Goal: Transaction & Acquisition: Purchase product/service

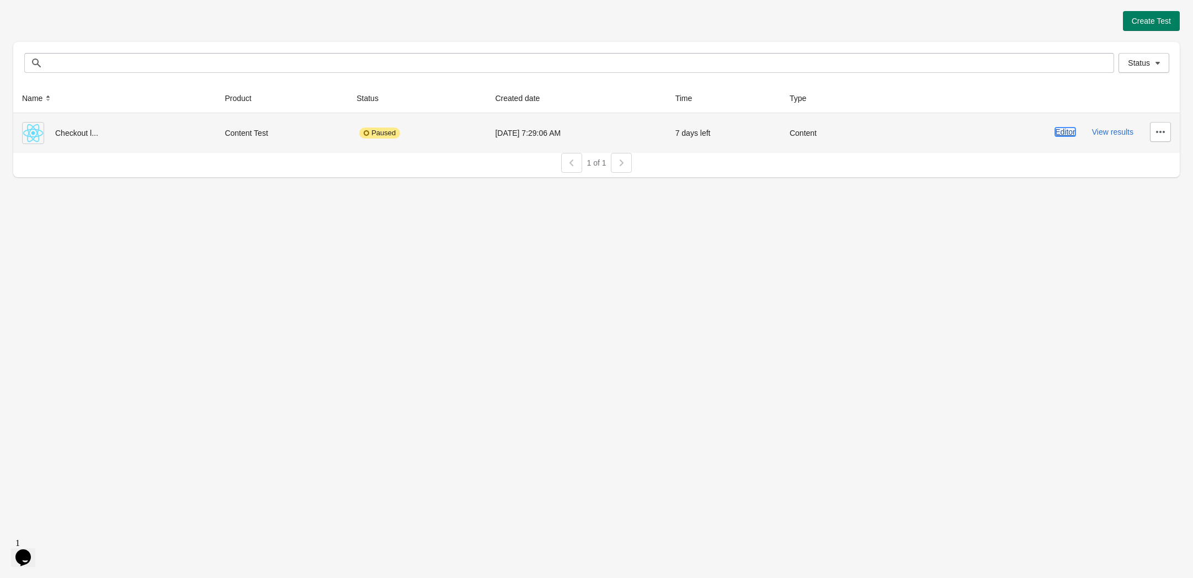
click at [1063, 136] on button "Editor" at bounding box center [1065, 131] width 20 height 9
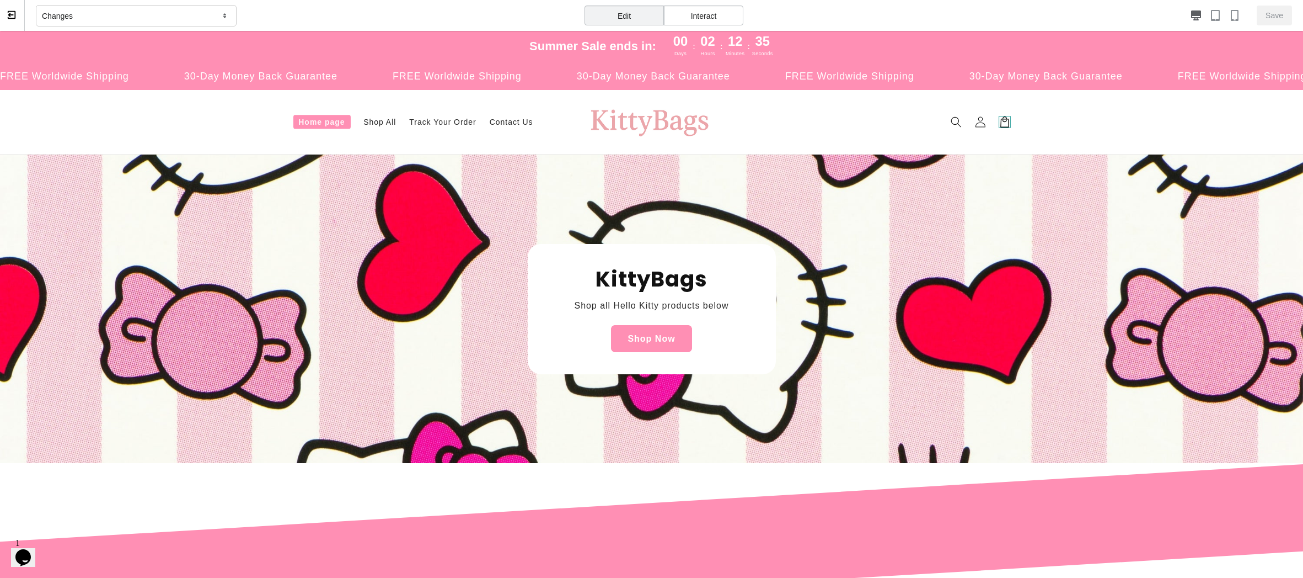
click at [999, 120] on icon at bounding box center [1005, 122] width 12 height 12
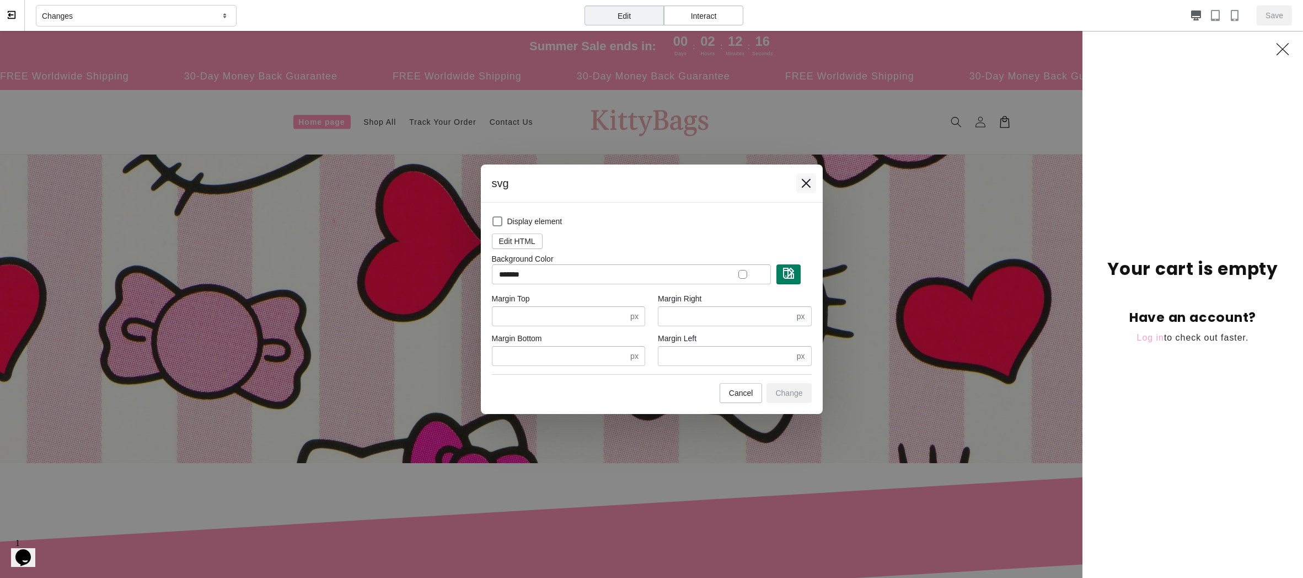
click at [803, 181] on icon at bounding box center [806, 183] width 11 height 11
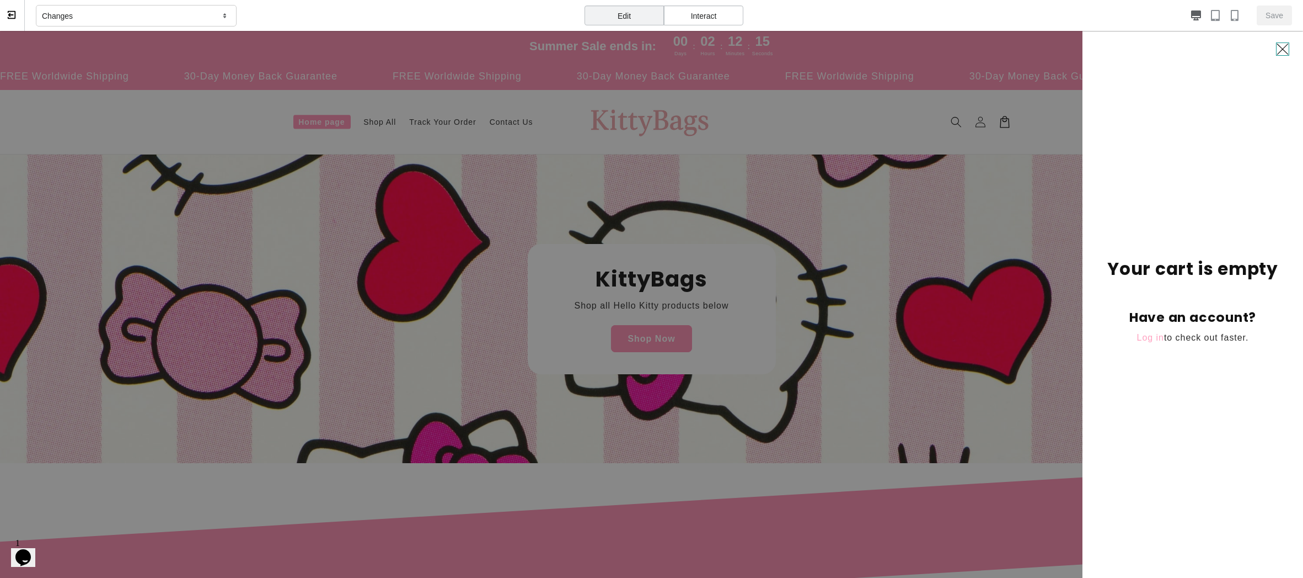
click at [1192, 47] on icon "Close" at bounding box center [1282, 48] width 13 height 13
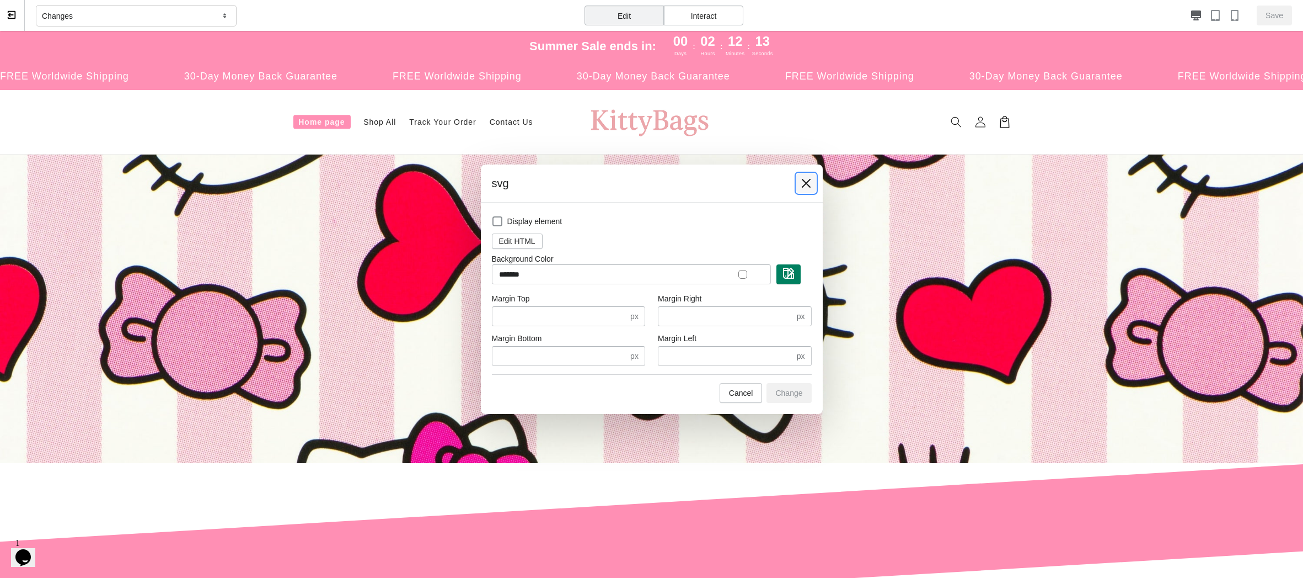
click at [802, 183] on icon at bounding box center [806, 183] width 11 height 11
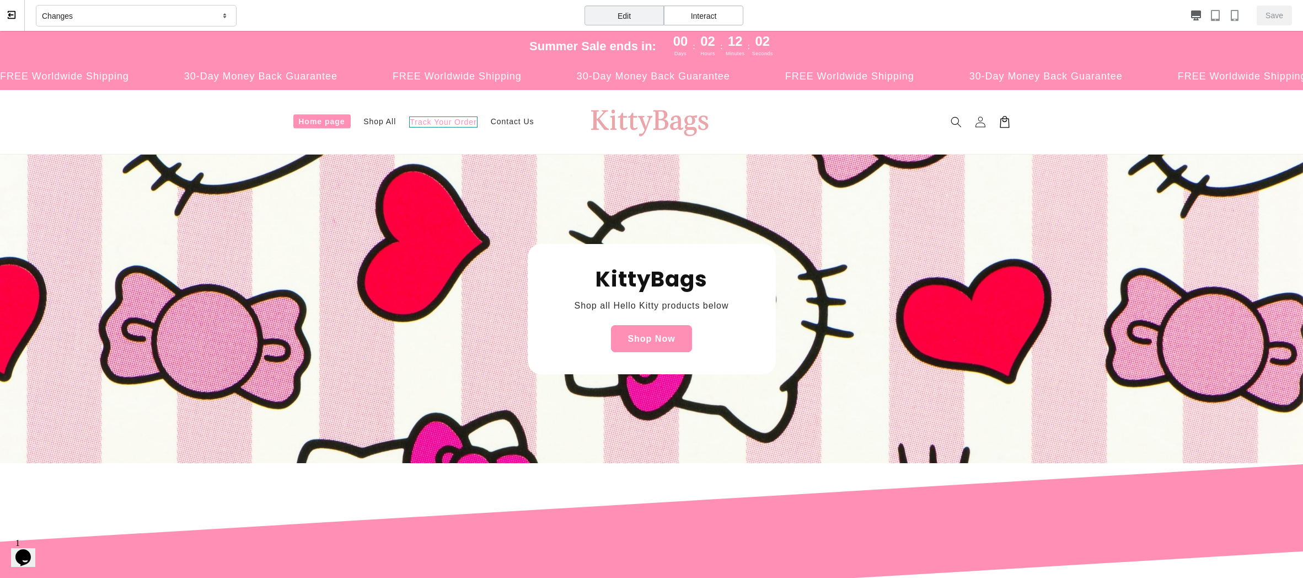
click at [446, 125] on span "Track Your Order" at bounding box center [443, 121] width 68 height 11
select select "**********"
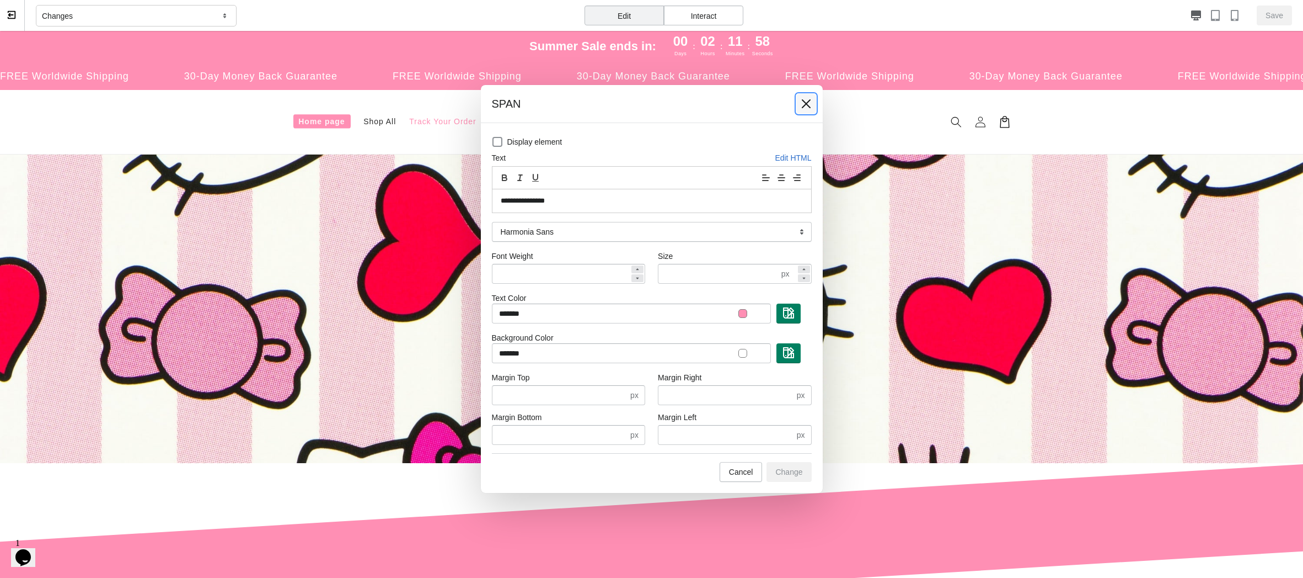
click at [802, 104] on icon at bounding box center [806, 103] width 11 height 11
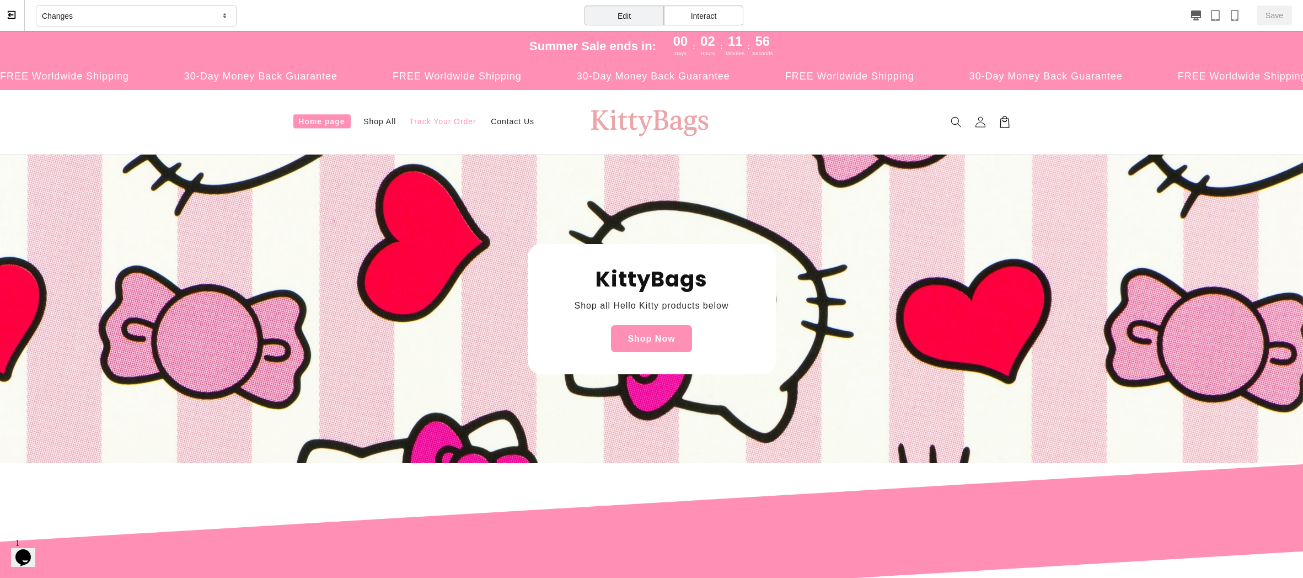
click at [717, 15] on div "Interact" at bounding box center [703, 16] width 79 height 20
click at [999, 120] on icon at bounding box center [1005, 122] width 12 height 12
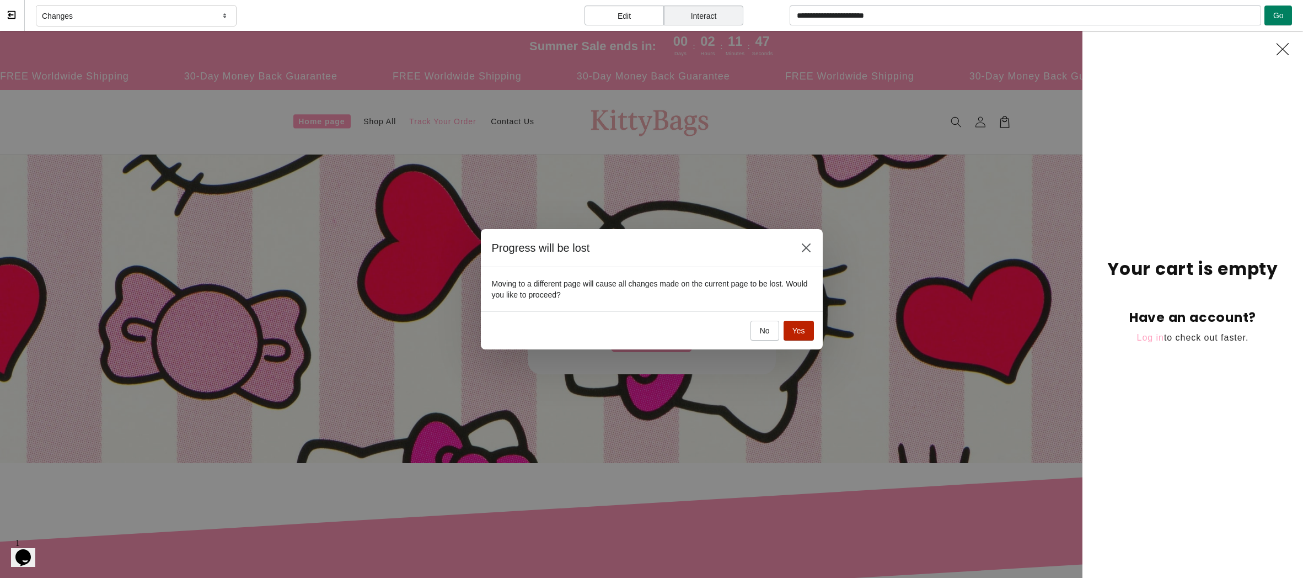
click at [801, 327] on span "Yes" at bounding box center [799, 330] width 13 height 9
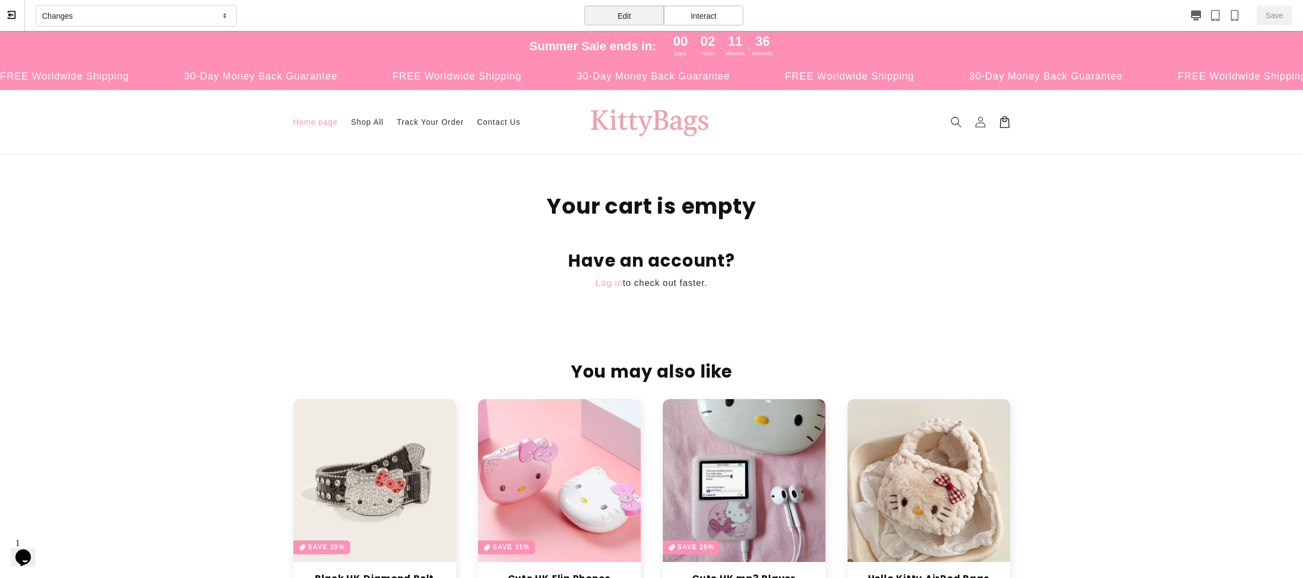
click at [297, 124] on span "Home page" at bounding box center [315, 122] width 45 height 10
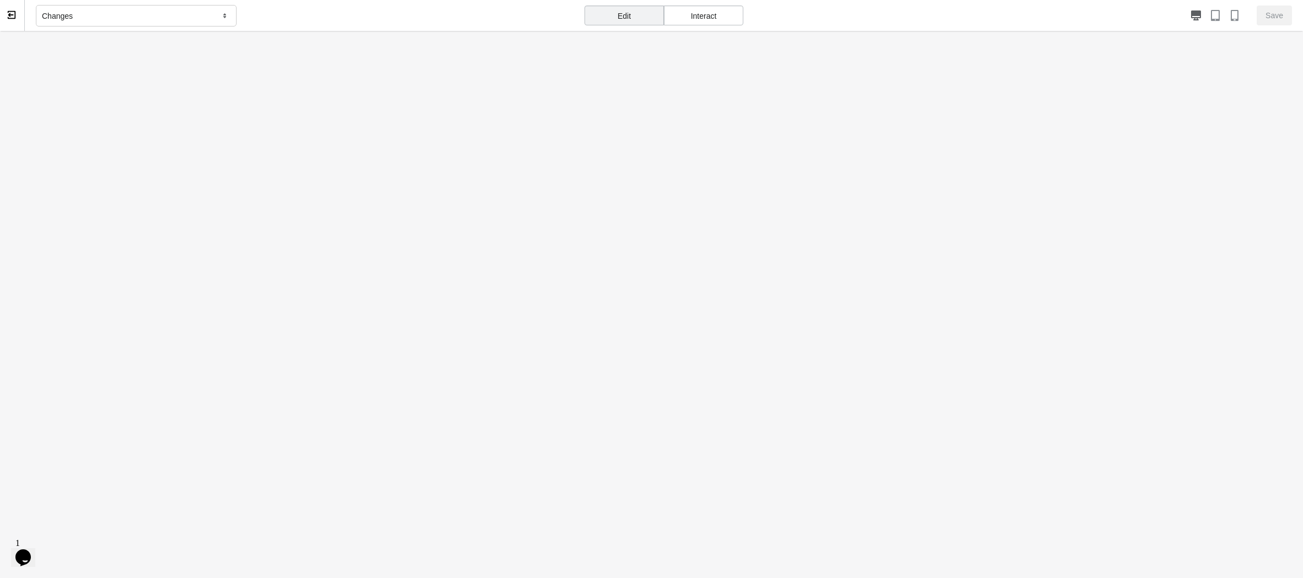
click at [16, 13] on icon at bounding box center [12, 15] width 10 height 10
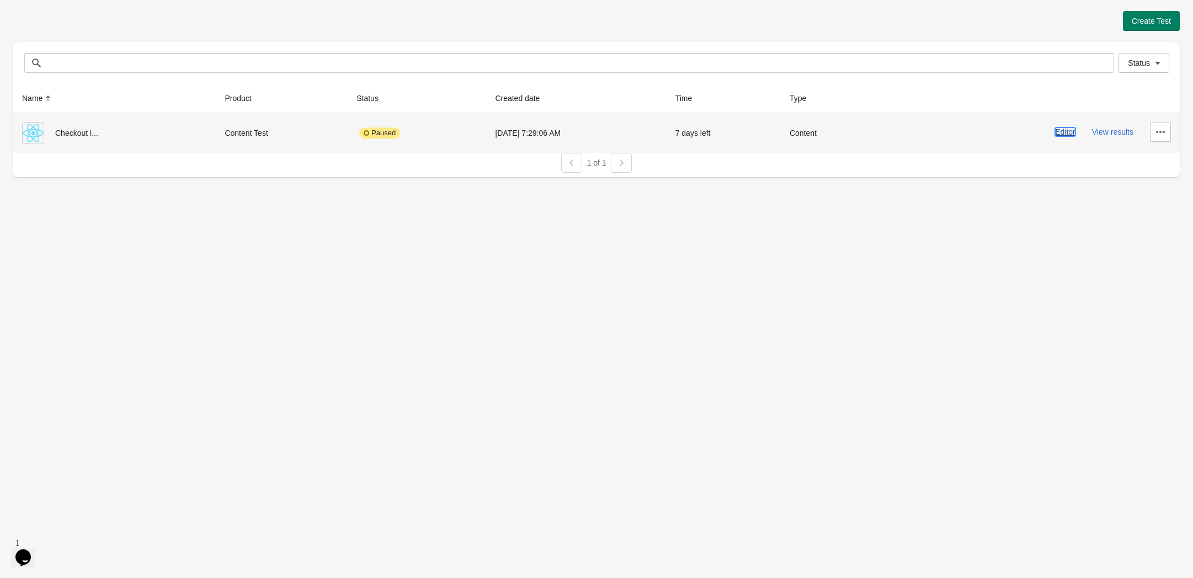
click at [1075, 136] on button "Editor" at bounding box center [1065, 131] width 20 height 9
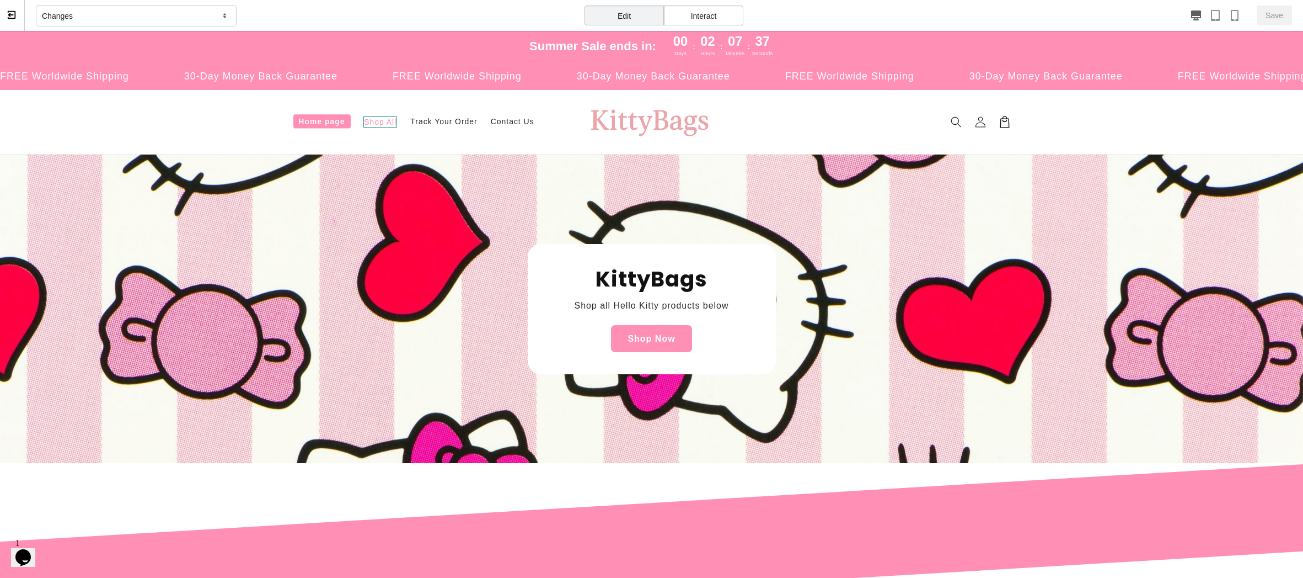
click at [373, 121] on span "Shop All" at bounding box center [380, 121] width 34 height 11
select select "**********"
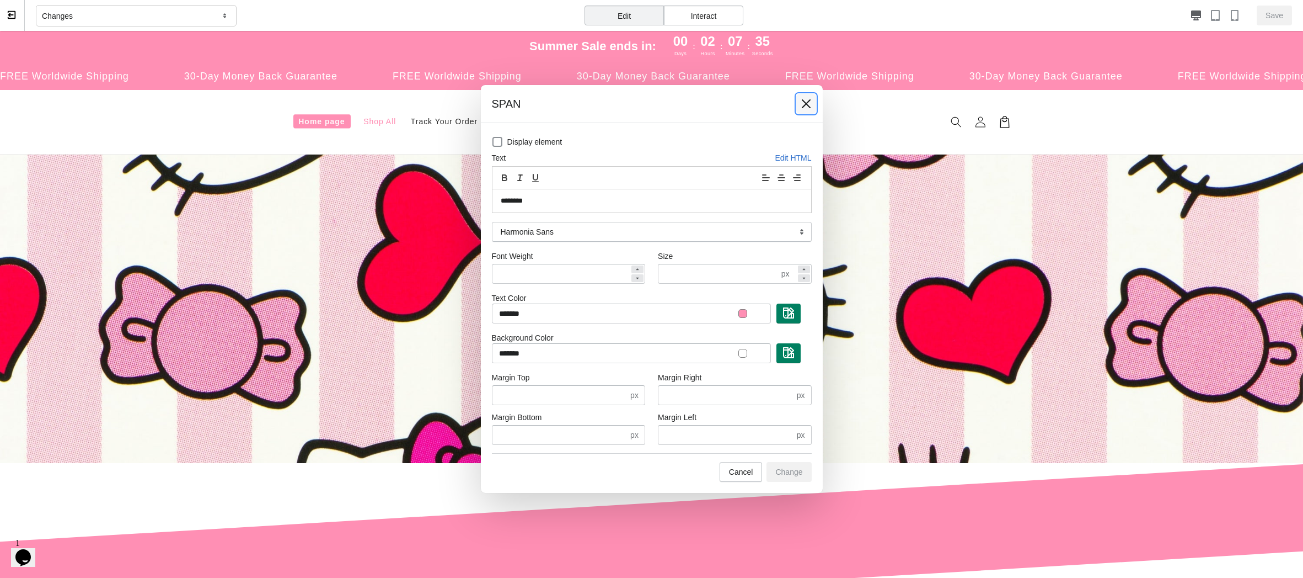
click at [810, 99] on icon at bounding box center [805, 103] width 9 height 9
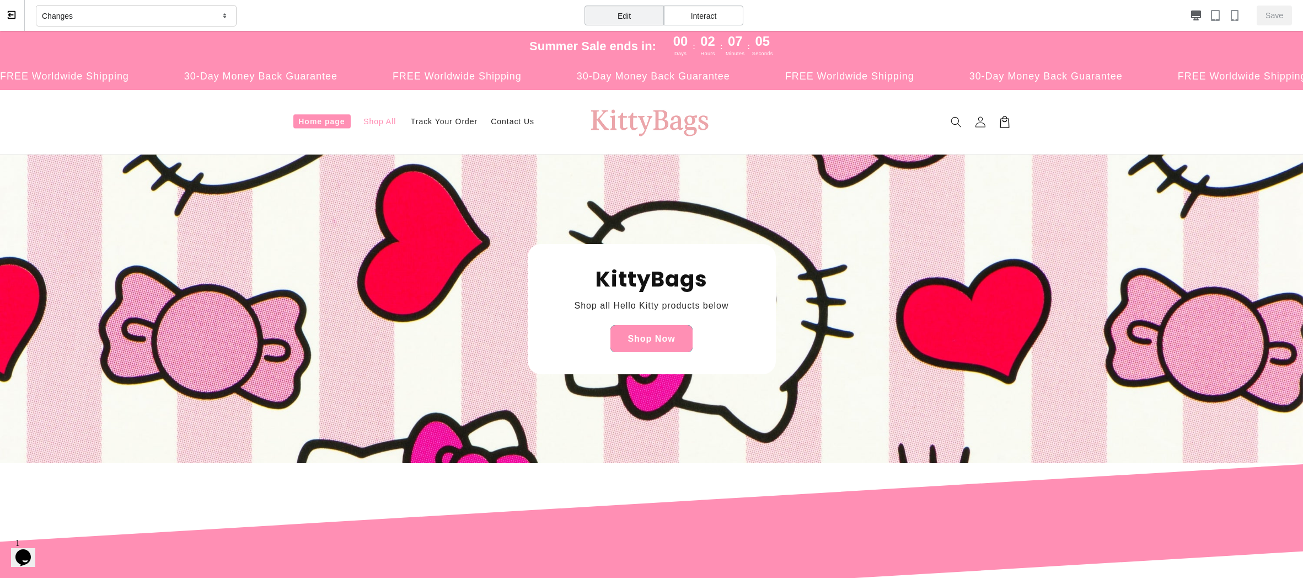
click at [669, 333] on link "Shop Now" at bounding box center [652, 338] width 82 height 27
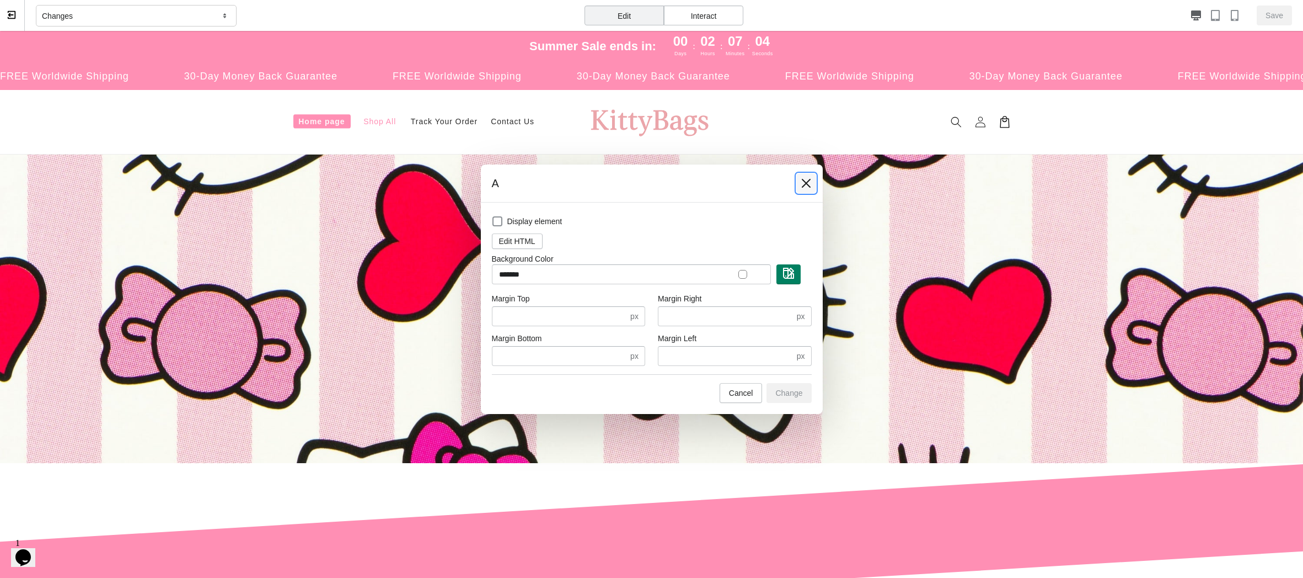
click at [807, 175] on button at bounding box center [806, 183] width 20 height 20
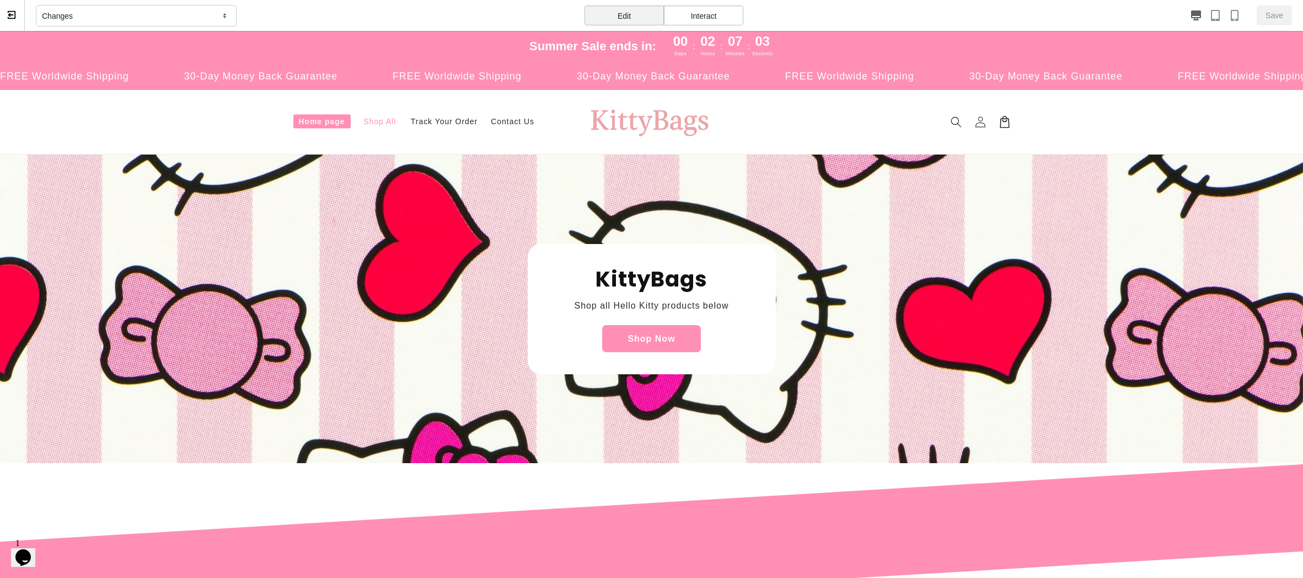
click at [688, 19] on div "Interact" at bounding box center [703, 16] width 79 height 20
click at [673, 329] on link "Shop Now" at bounding box center [651, 338] width 99 height 27
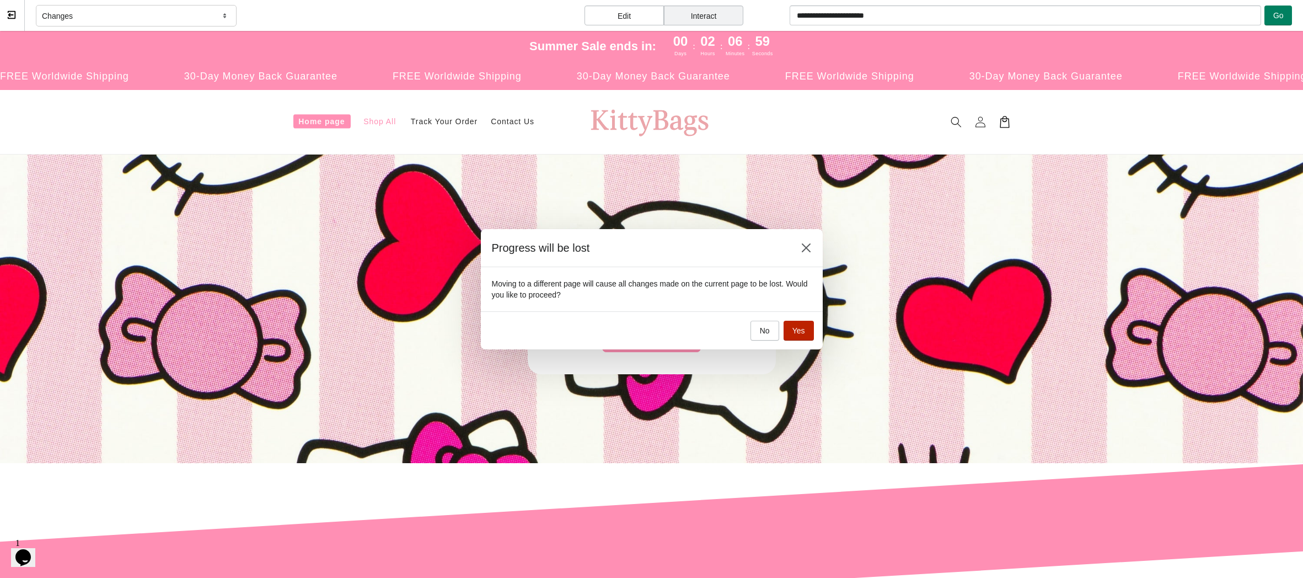
click at [810, 333] on button "Yes" at bounding box center [799, 330] width 30 height 20
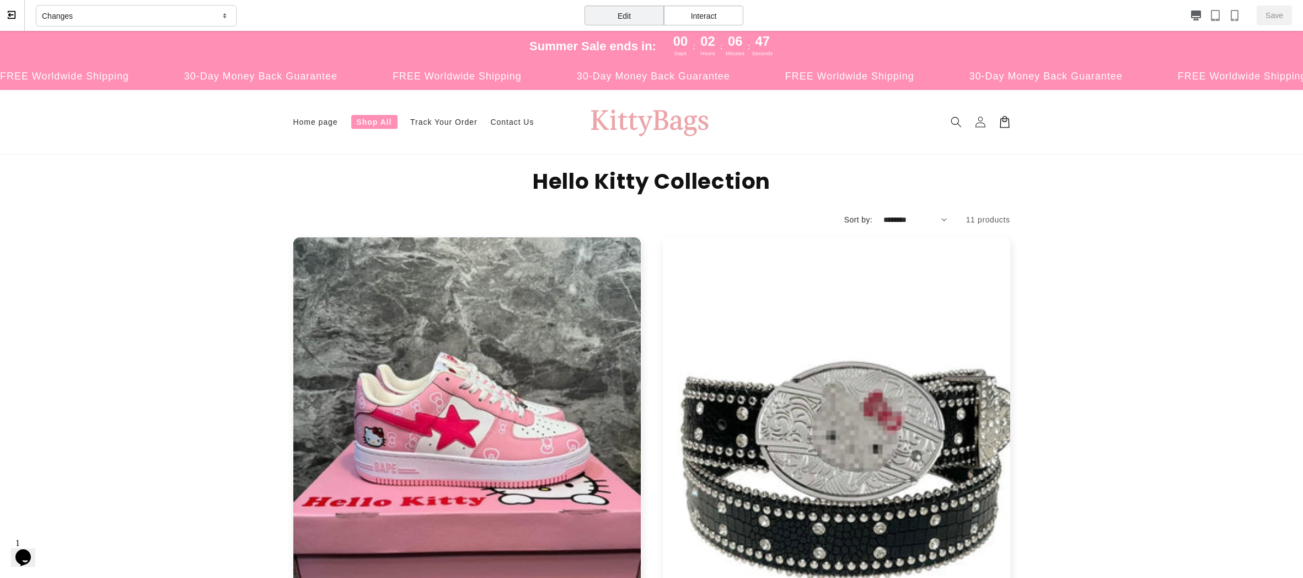
click at [627, 17] on div "Edit" at bounding box center [624, 16] width 79 height 20
click at [631, 10] on div "Edit" at bounding box center [624, 16] width 79 height 20
click at [705, 15] on div "Interact" at bounding box center [703, 16] width 79 height 20
click at [632, 15] on div "Edit" at bounding box center [624, 16] width 79 height 20
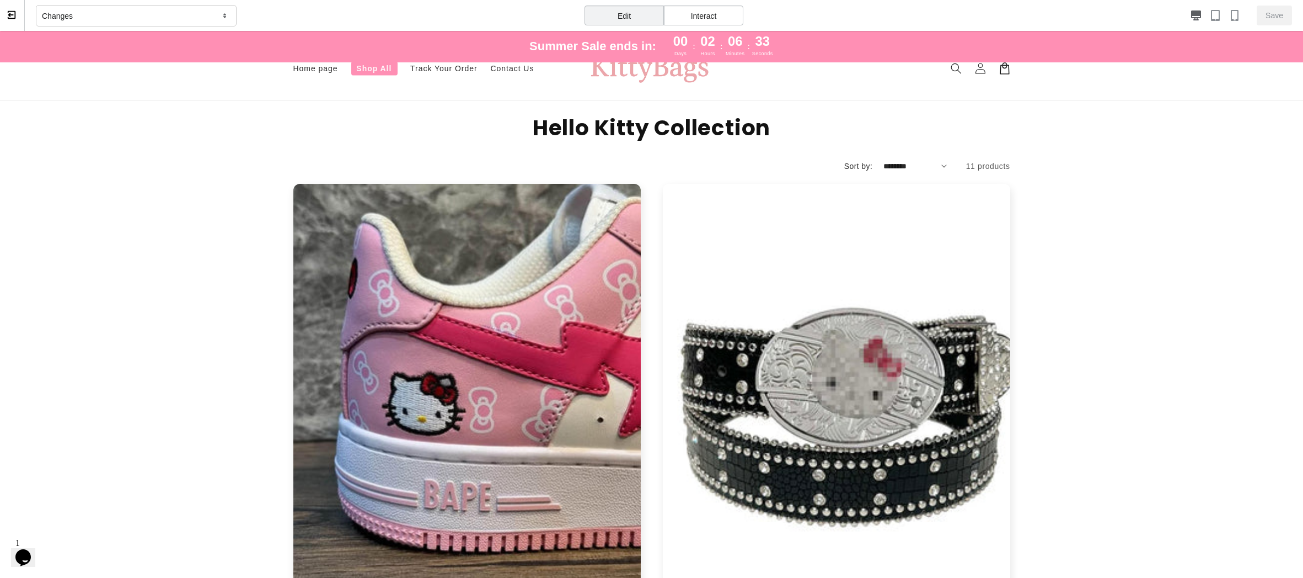
scroll to position [82, 0]
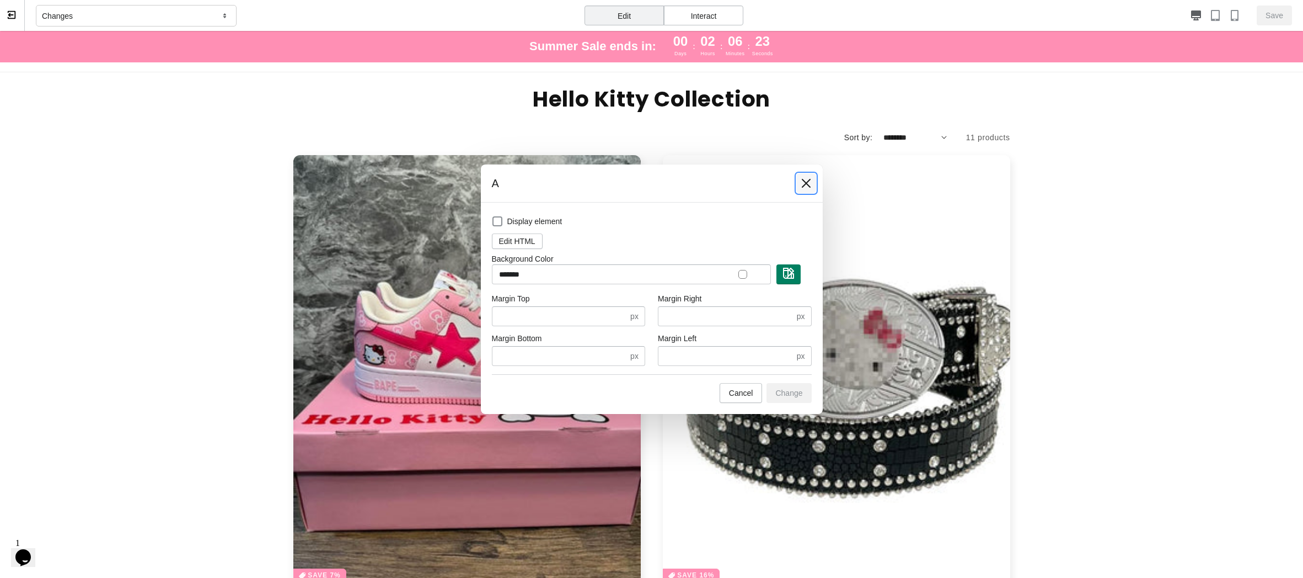
click at [808, 185] on icon at bounding box center [806, 183] width 11 height 11
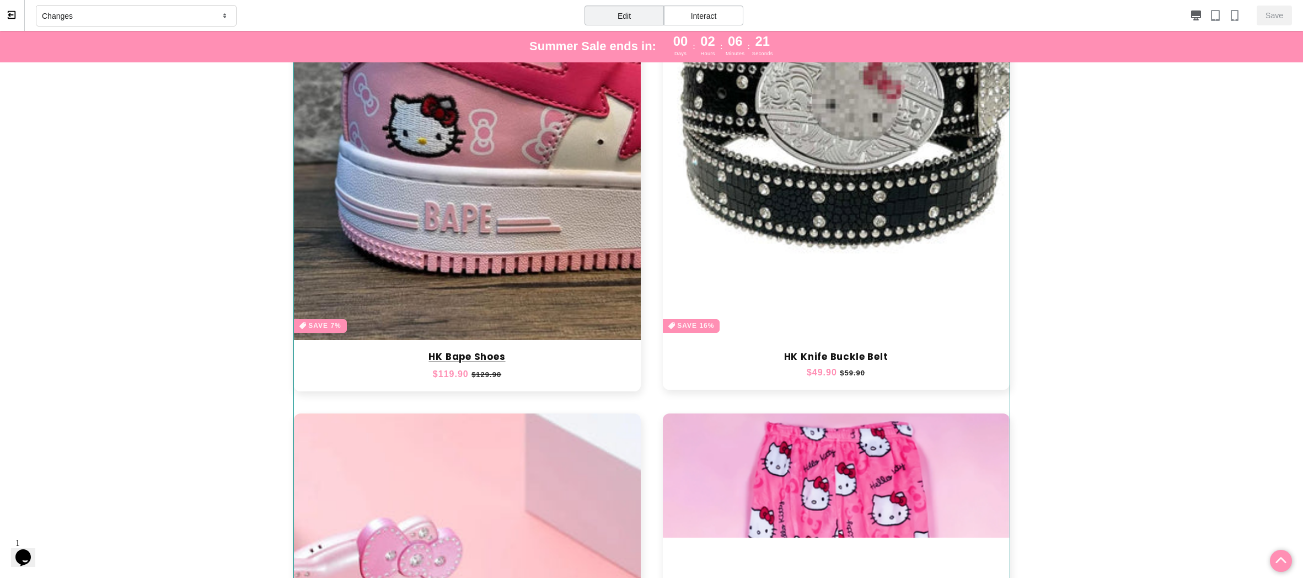
scroll to position [330, 0]
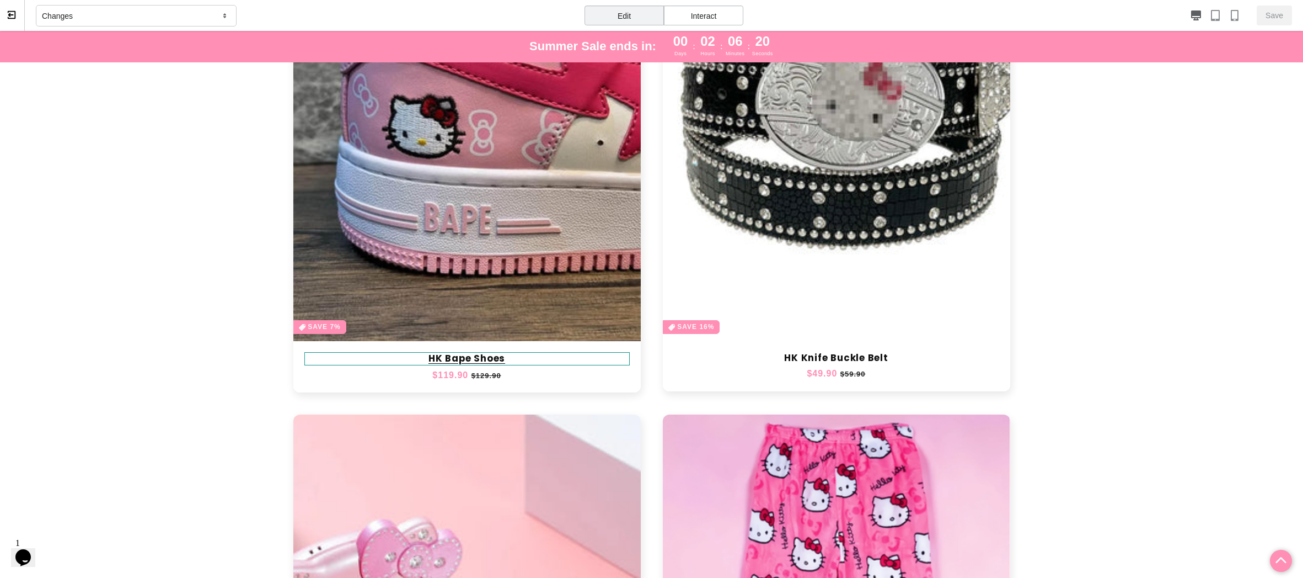
click at [426, 354] on link "HK Bape Shoes" at bounding box center [466, 358] width 325 height 13
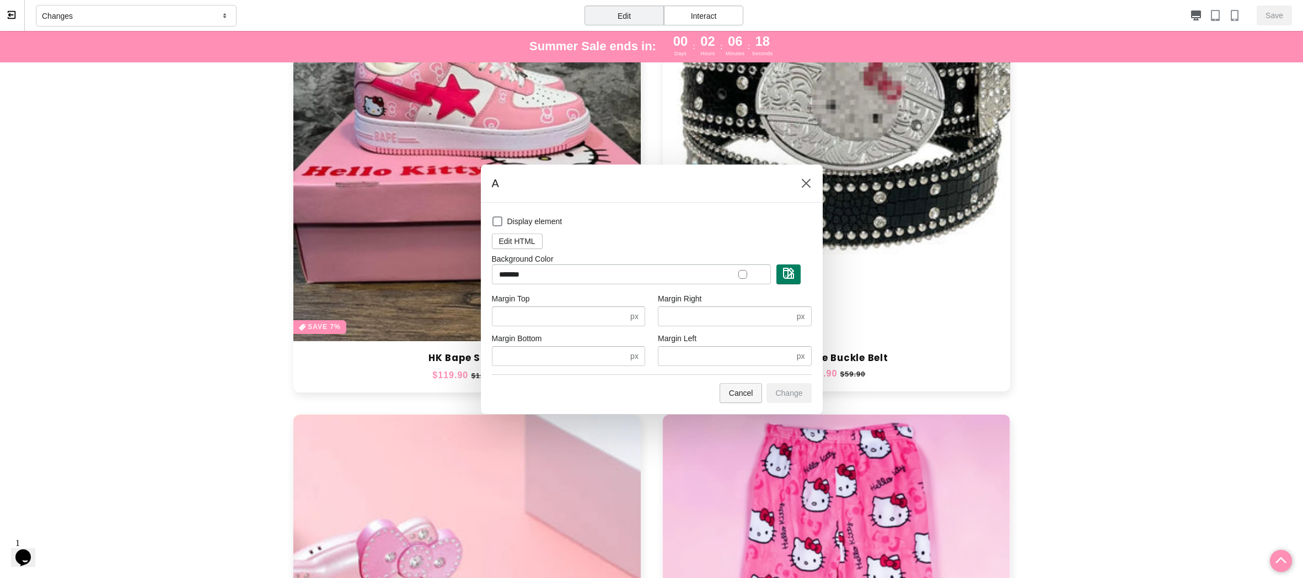
click at [744, 392] on span "Cancel" at bounding box center [741, 392] width 24 height 9
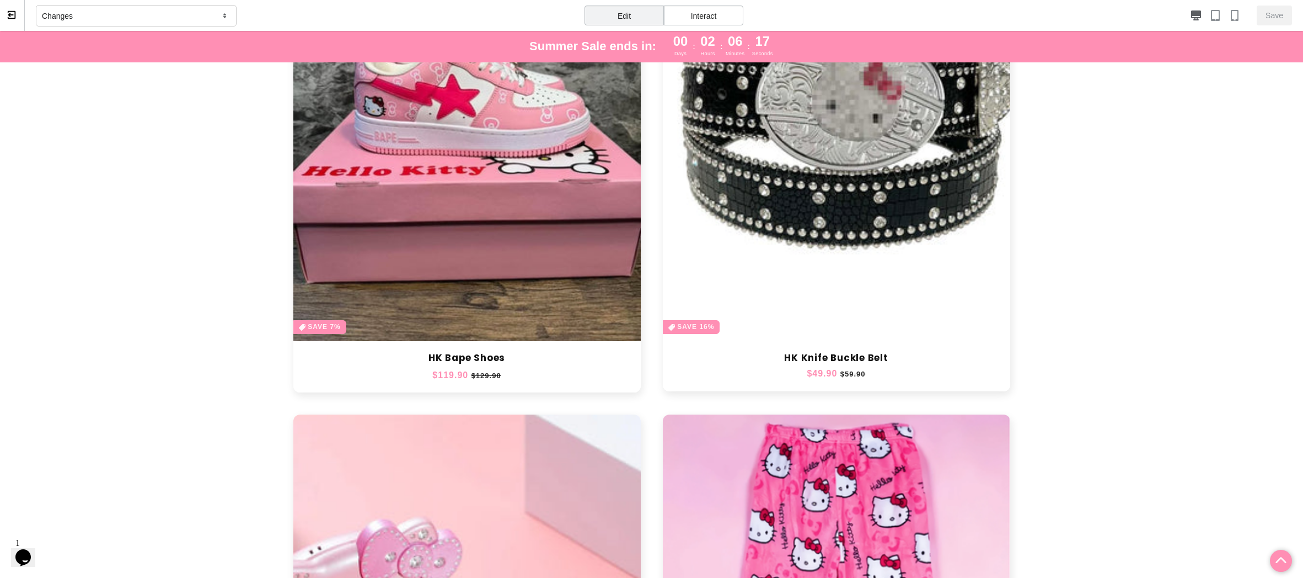
drag, startPoint x: 728, startPoint y: 17, endPoint x: 723, endPoint y: 20, distance: 5.7
click at [728, 17] on div "Interact" at bounding box center [703, 16] width 79 height 20
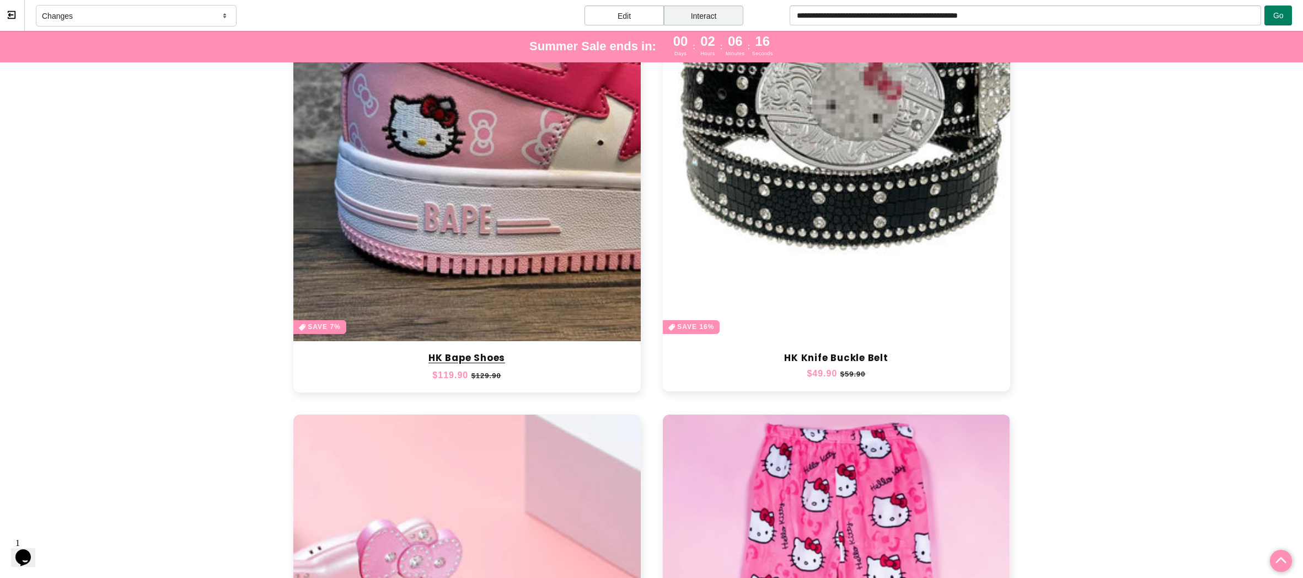
click at [443, 359] on link "HK Bape Shoes" at bounding box center [466, 358] width 325 height 13
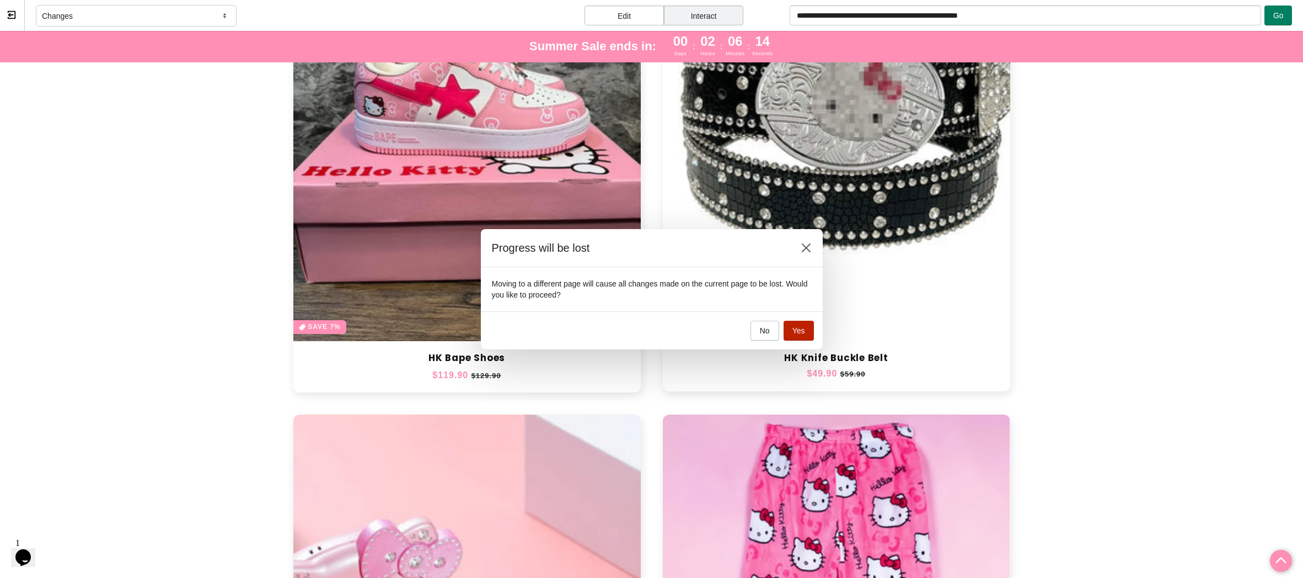
click at [799, 335] on button "Yes" at bounding box center [799, 330] width 30 height 20
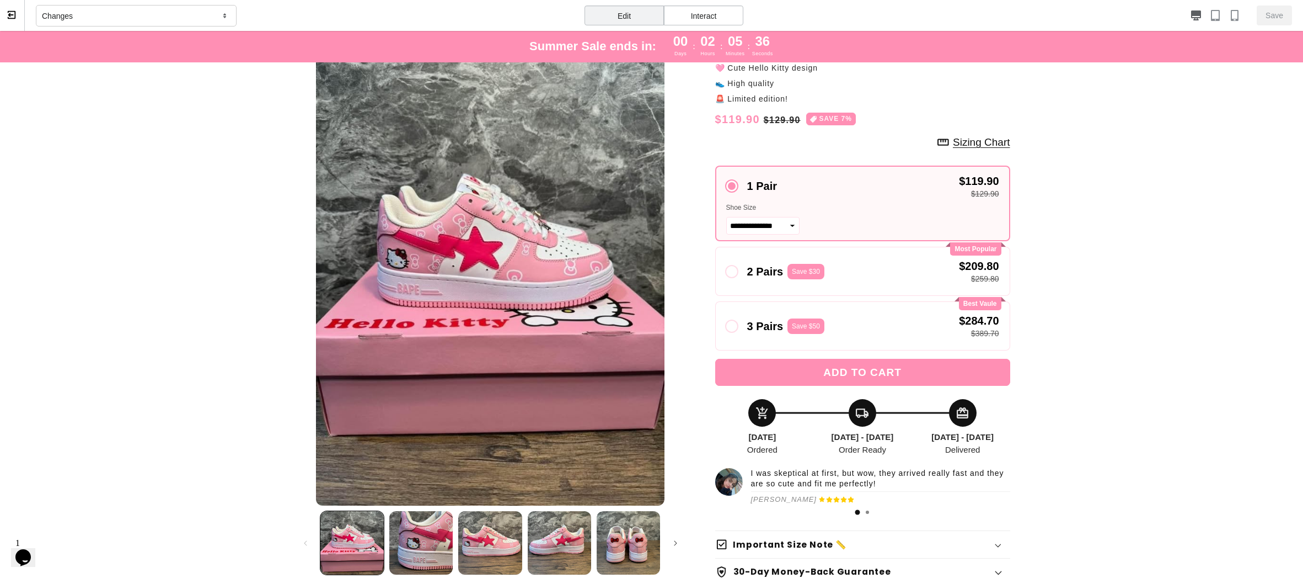
scroll to position [82, 0]
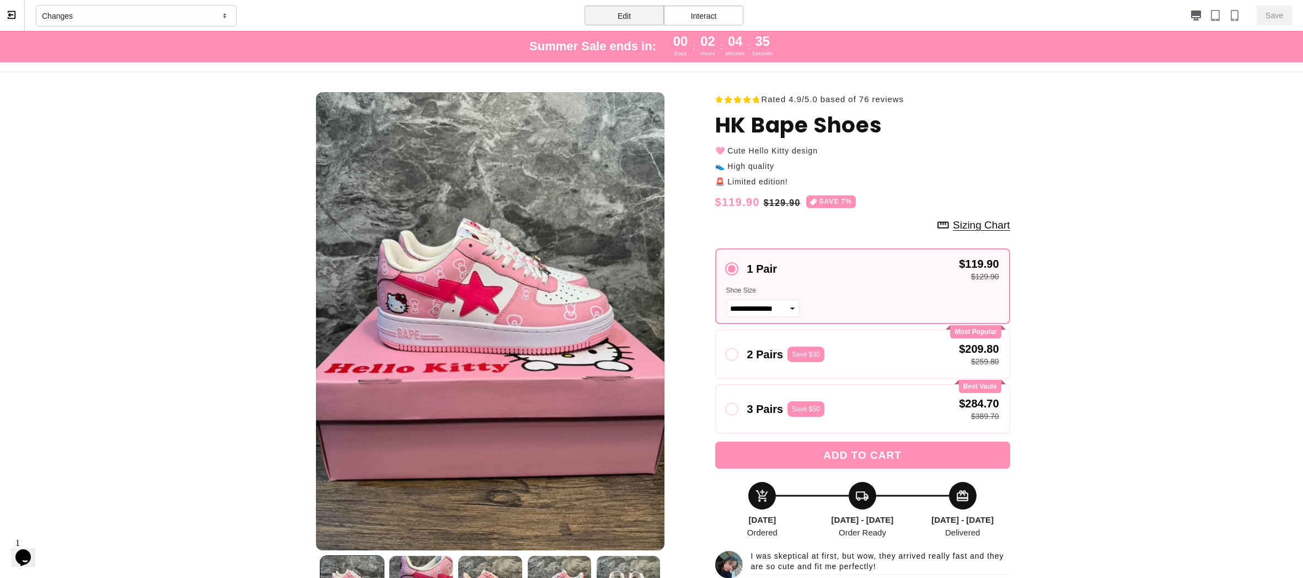
click at [691, 12] on div "Interact" at bounding box center [703, 16] width 79 height 20
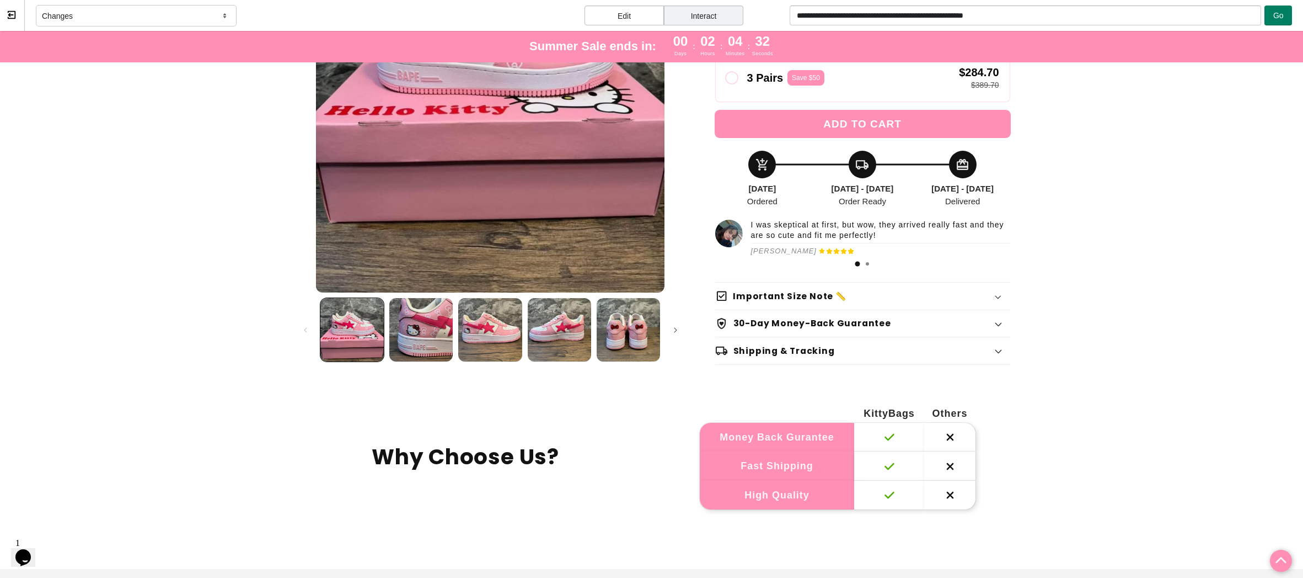
click at [837, 116] on button "Add to cart" at bounding box center [862, 123] width 295 height 27
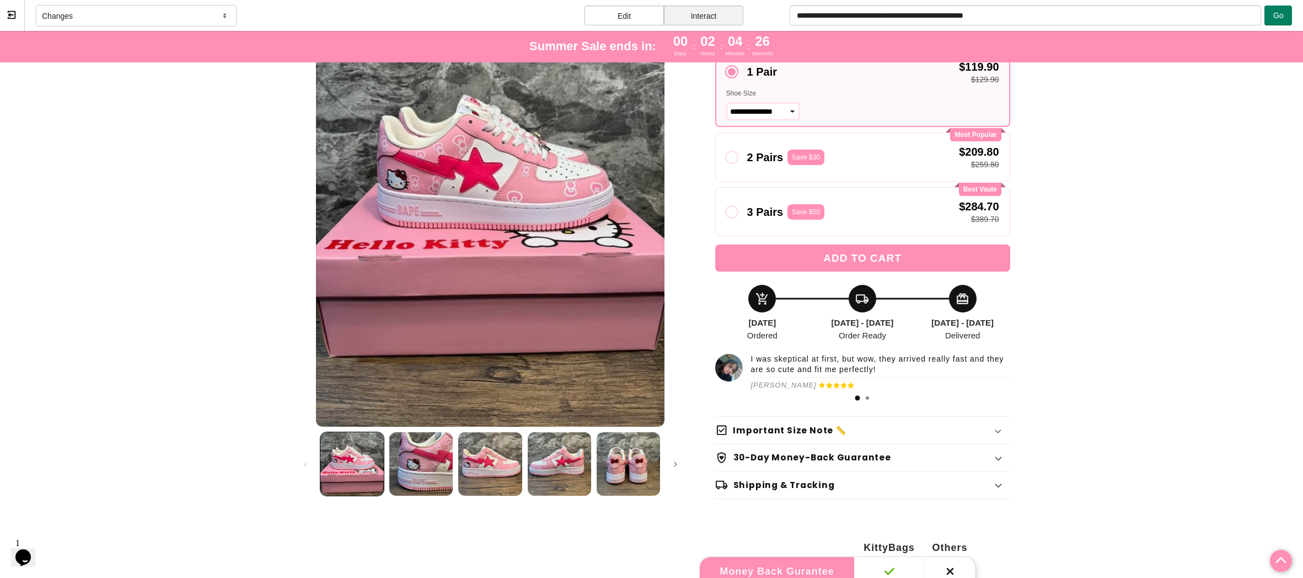
scroll to position [82, 0]
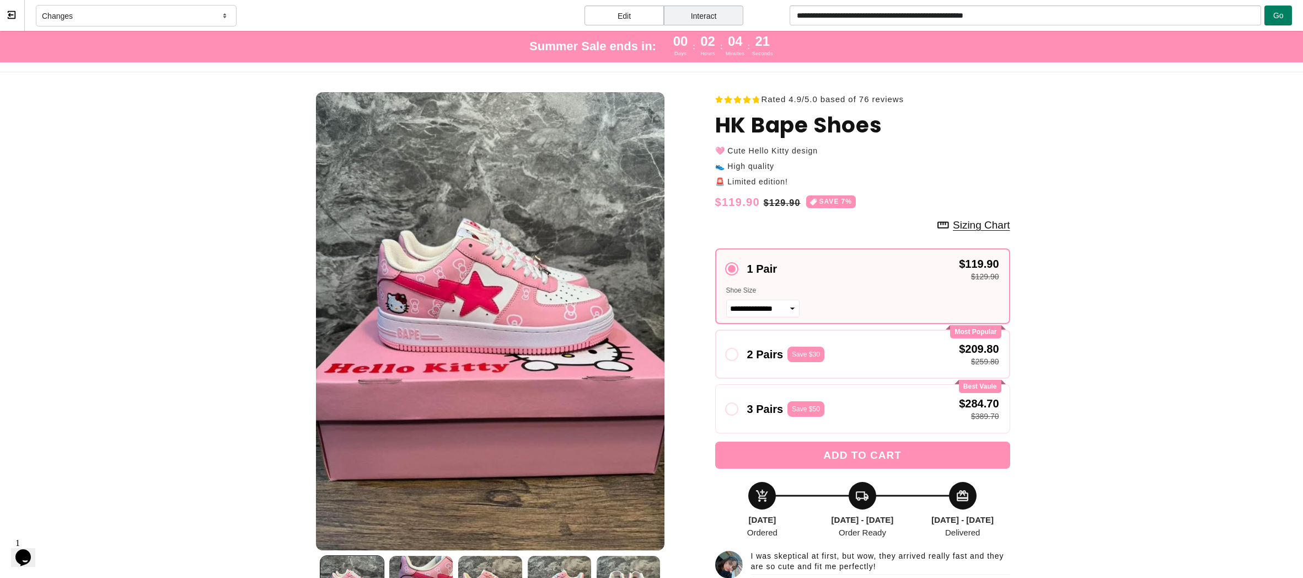
click at [736, 346] on div "2 Pairs Save $30 $209.80 $259.80" at bounding box center [862, 354] width 273 height 30
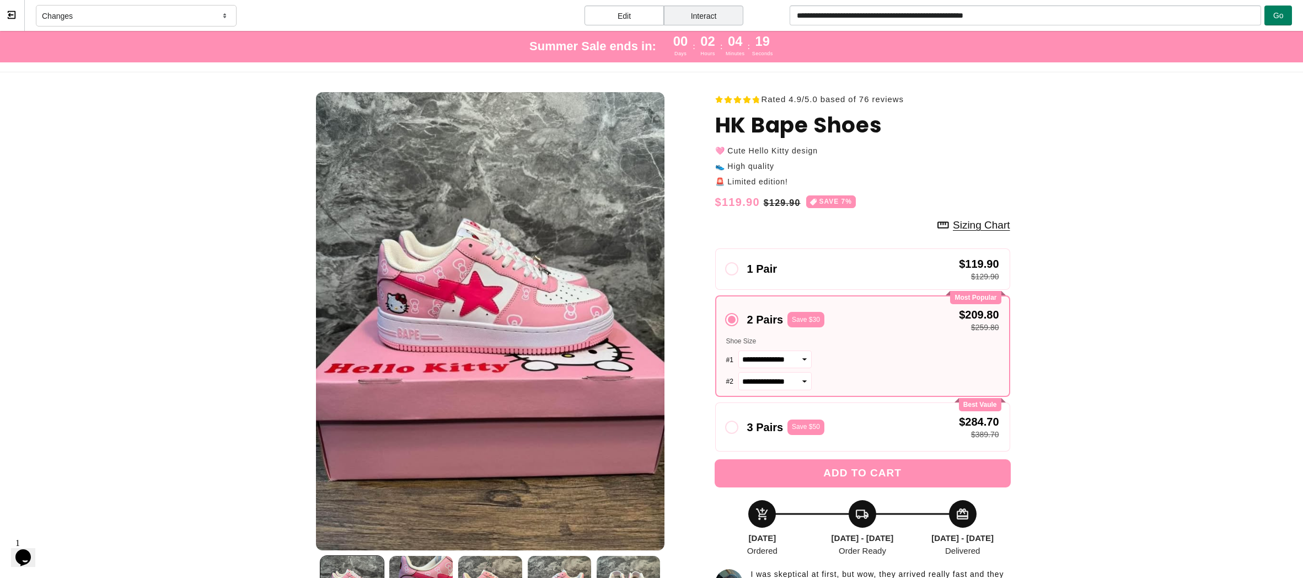
click at [932, 469] on button "Add to cart" at bounding box center [862, 472] width 295 height 27
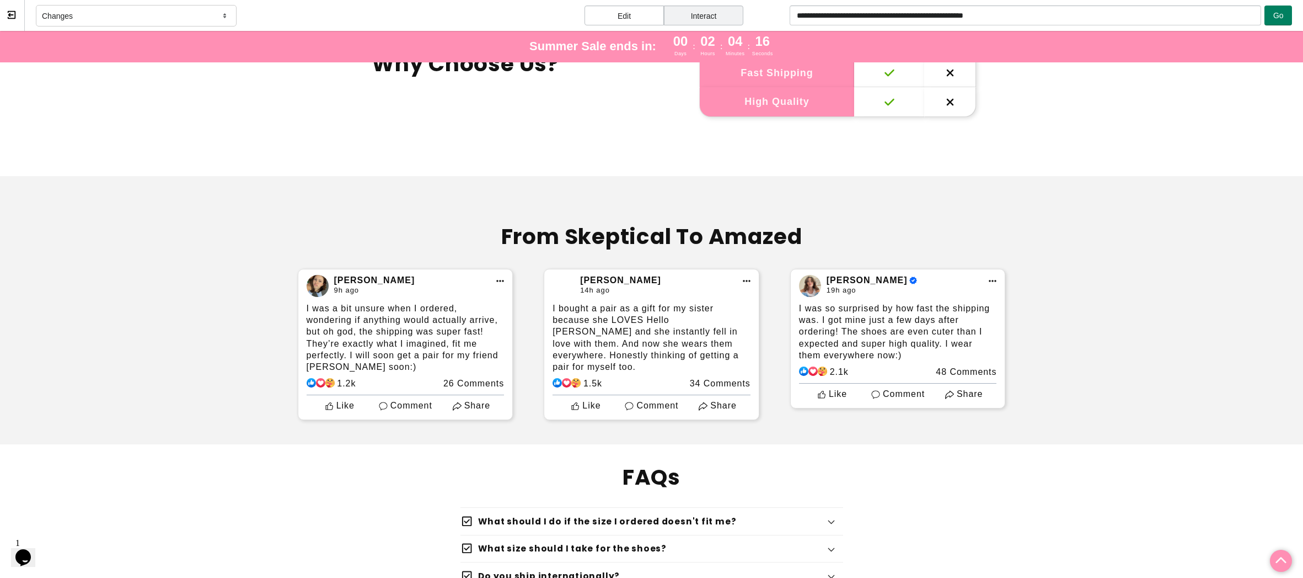
scroll to position [827, 0]
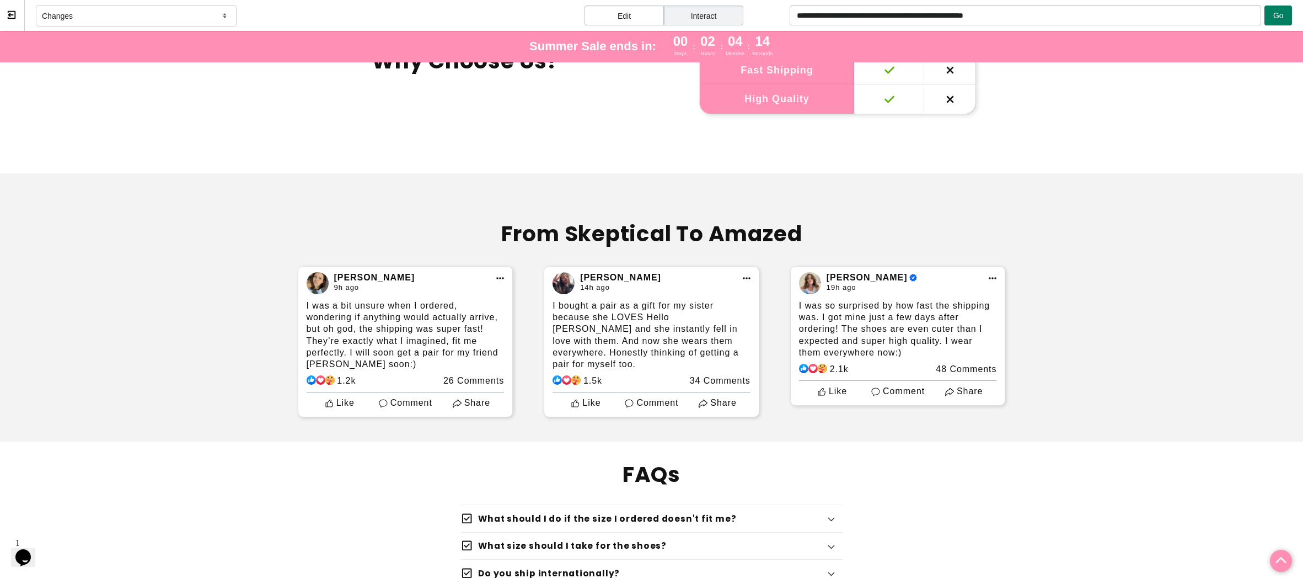
click at [615, 14] on div "Edit" at bounding box center [624, 16] width 79 height 20
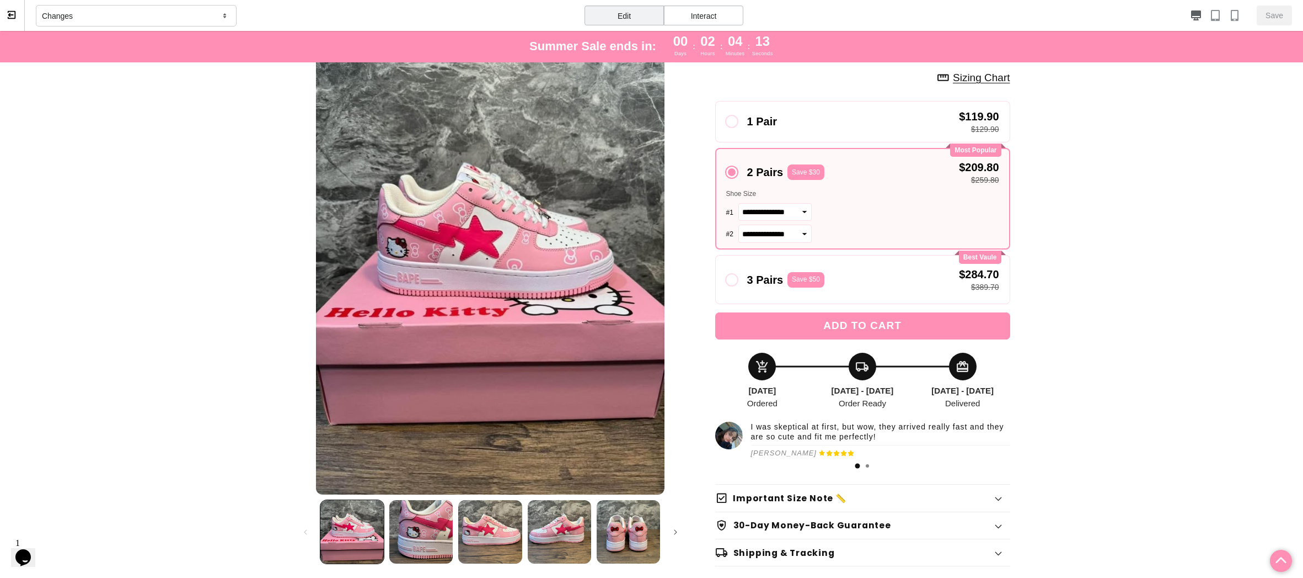
scroll to position [0, 0]
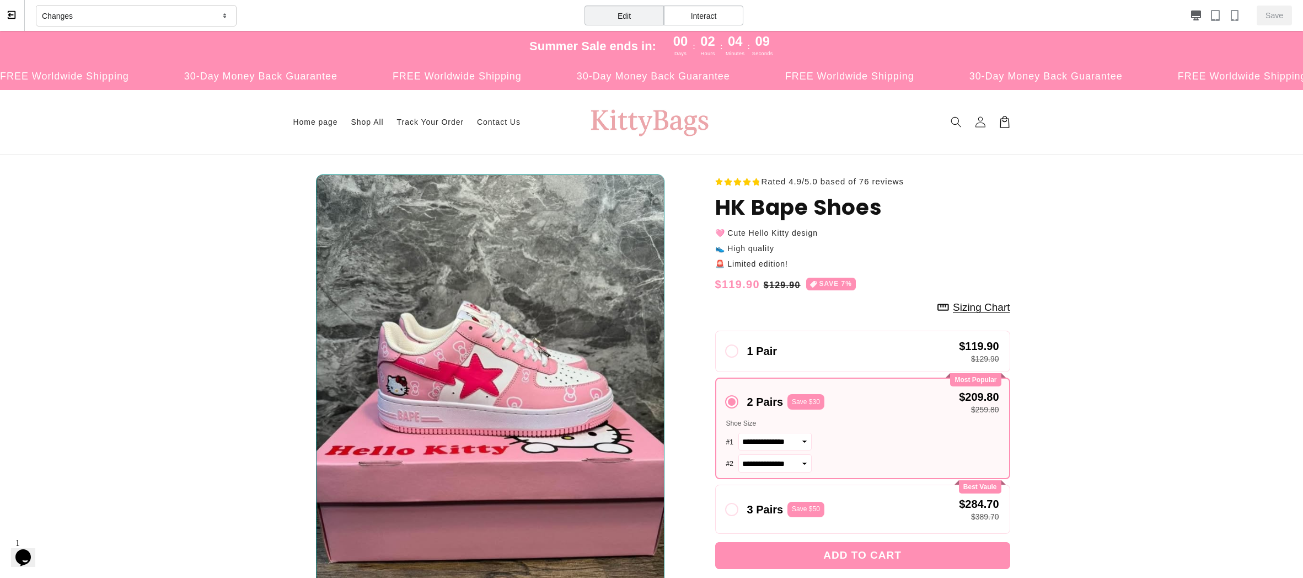
click at [450, 309] on img "Gallery Viewer" at bounding box center [490, 403] width 349 height 458
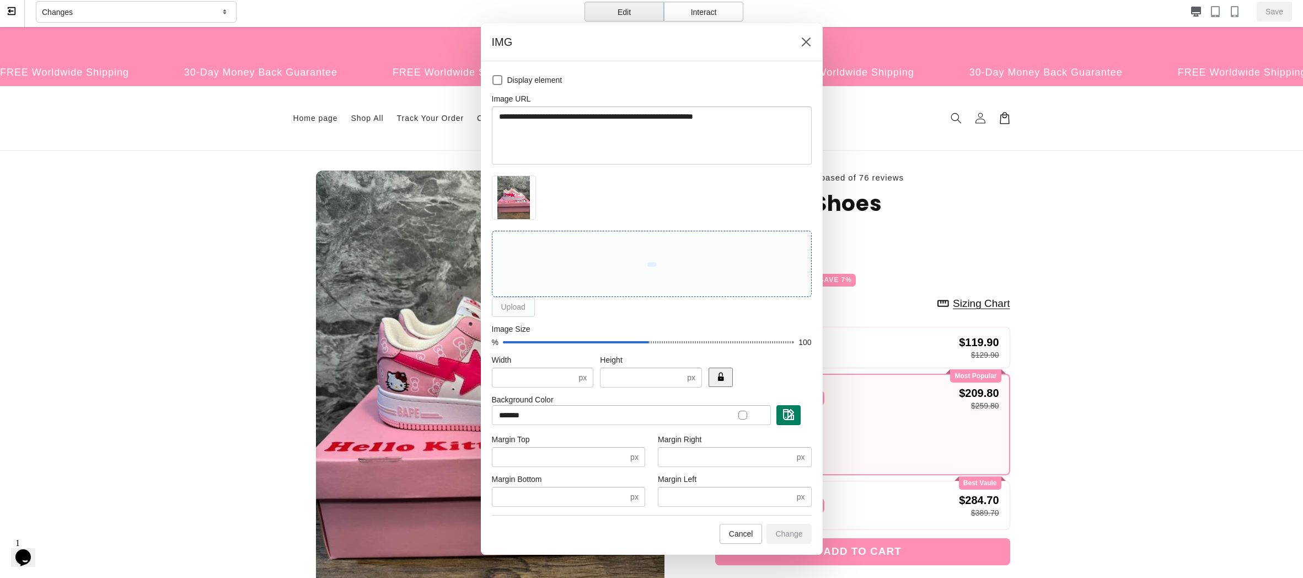
scroll to position [4, 0]
drag, startPoint x: 808, startPoint y: 41, endPoint x: 807, endPoint y: 24, distance: 17.1
click at [808, 41] on icon at bounding box center [806, 41] width 11 height 11
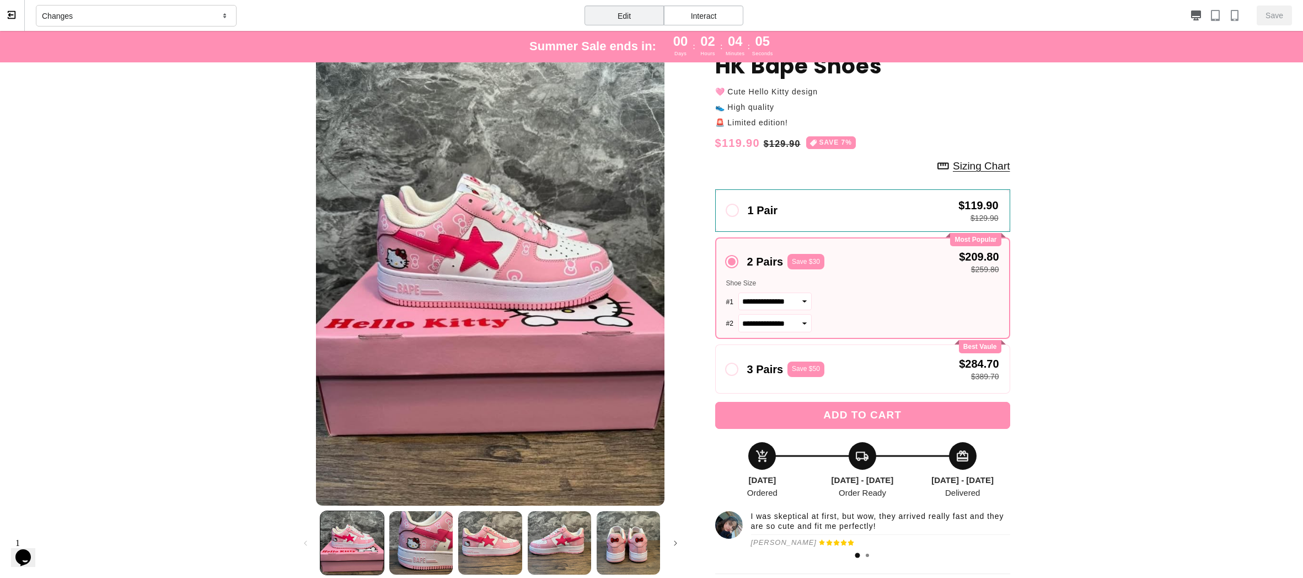
scroll to position [330, 0]
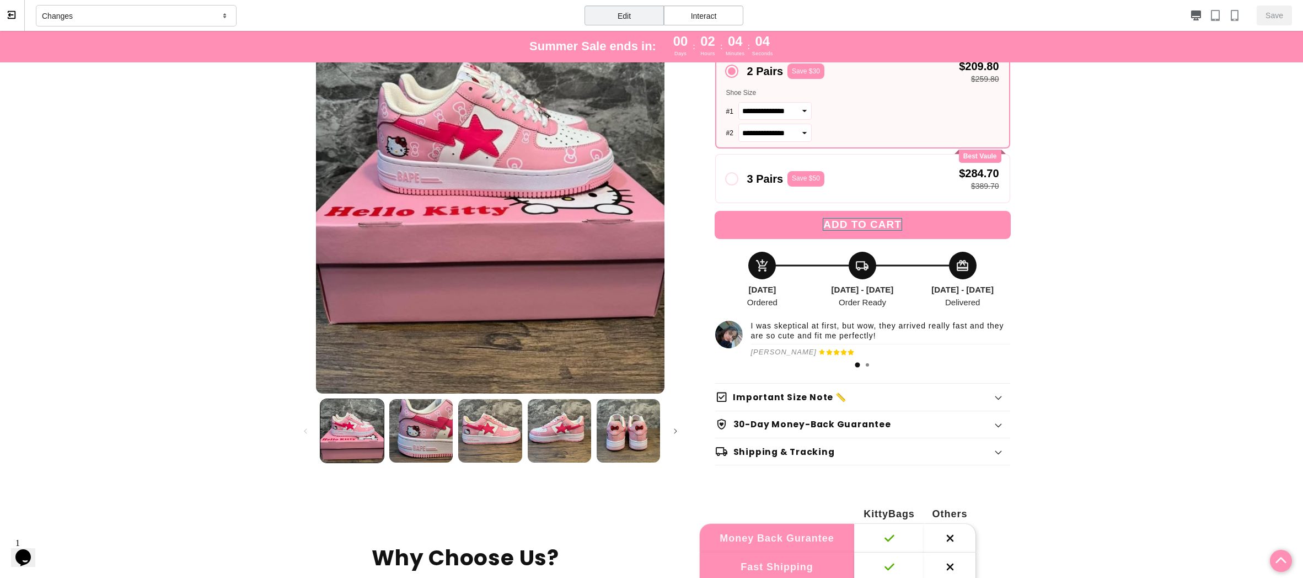
click at [823, 228] on span "Add to cart" at bounding box center [862, 224] width 79 height 13
select select "**********"
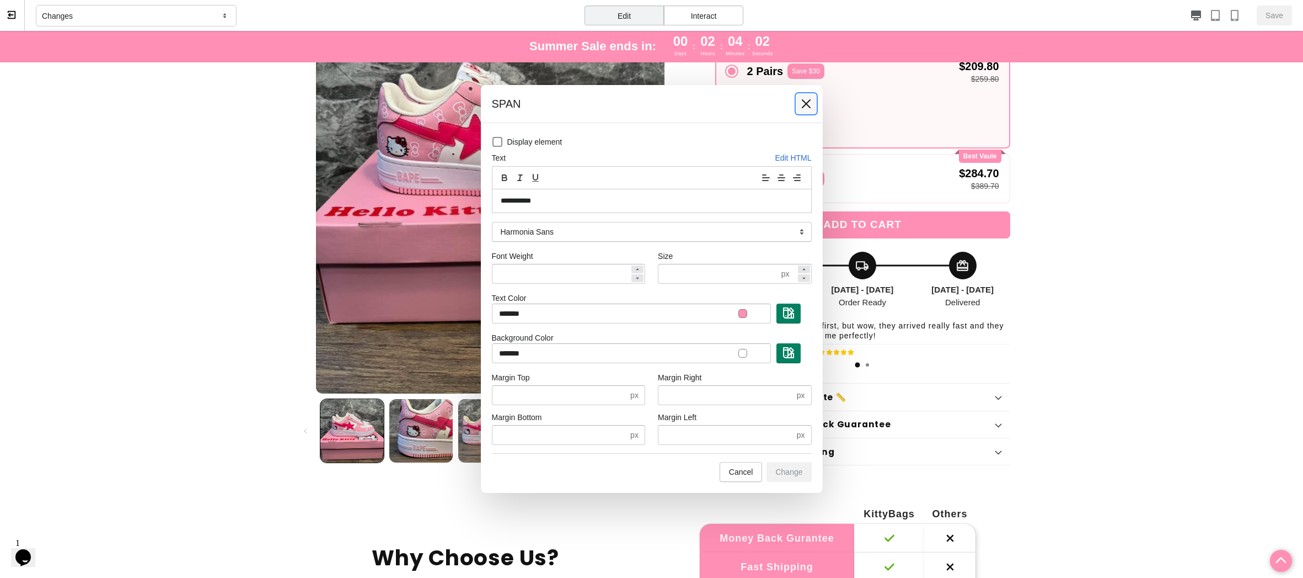
click at [805, 98] on icon at bounding box center [806, 103] width 11 height 11
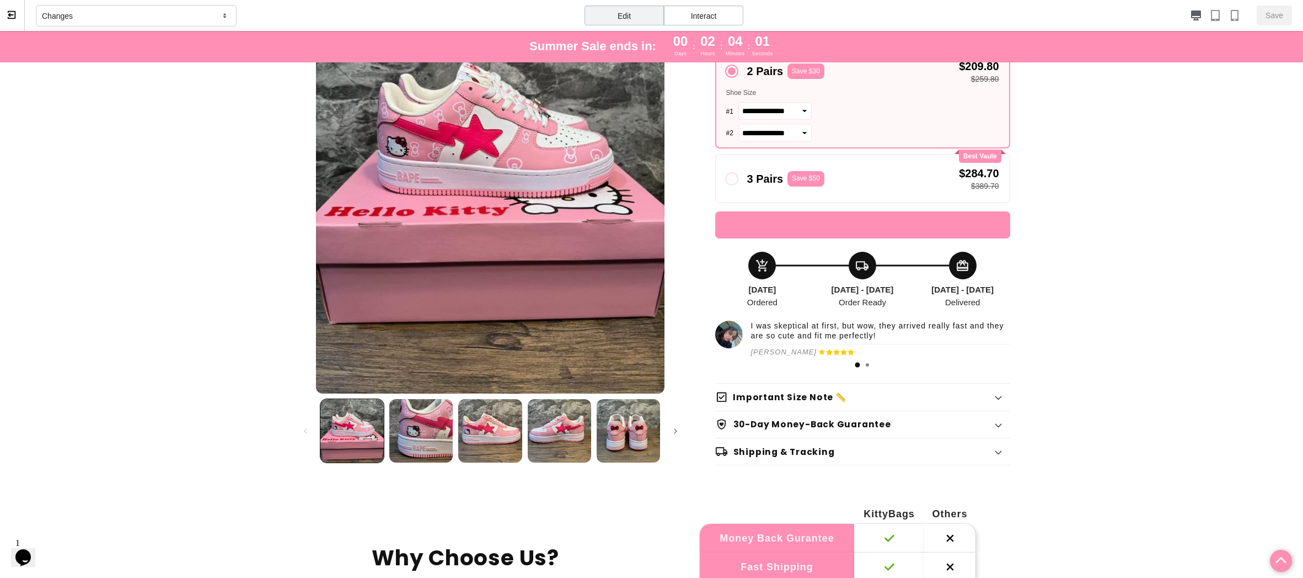
click at [614, 9] on div "Edit" at bounding box center [624, 16] width 79 height 20
click at [686, 14] on div "Interact" at bounding box center [703, 16] width 79 height 20
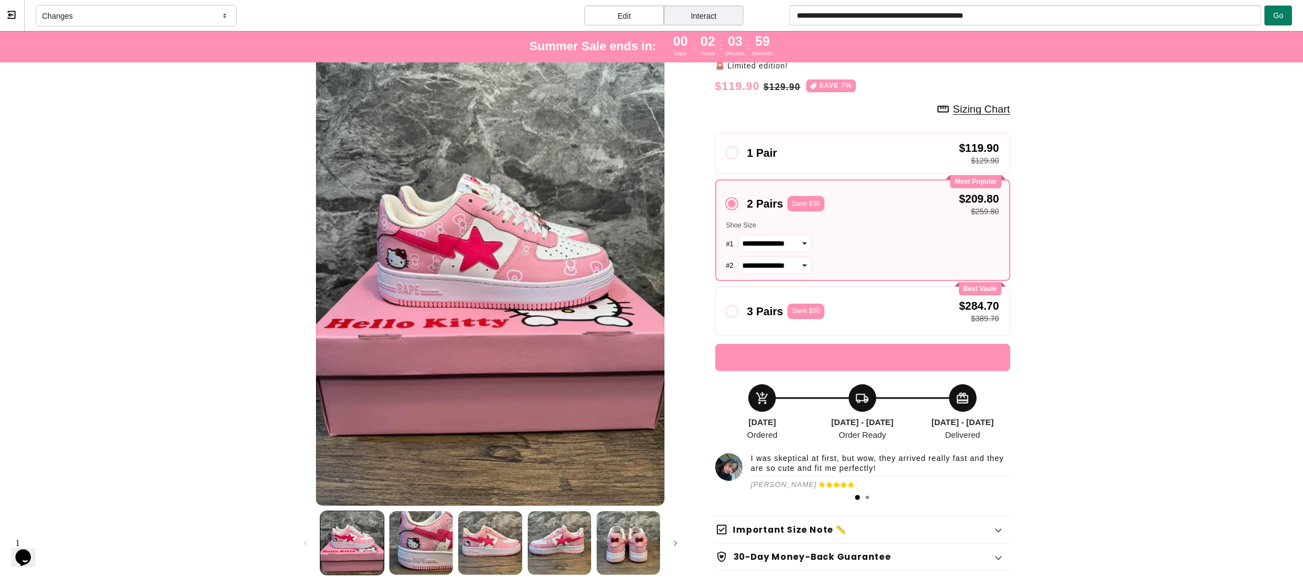
scroll to position [0, 0]
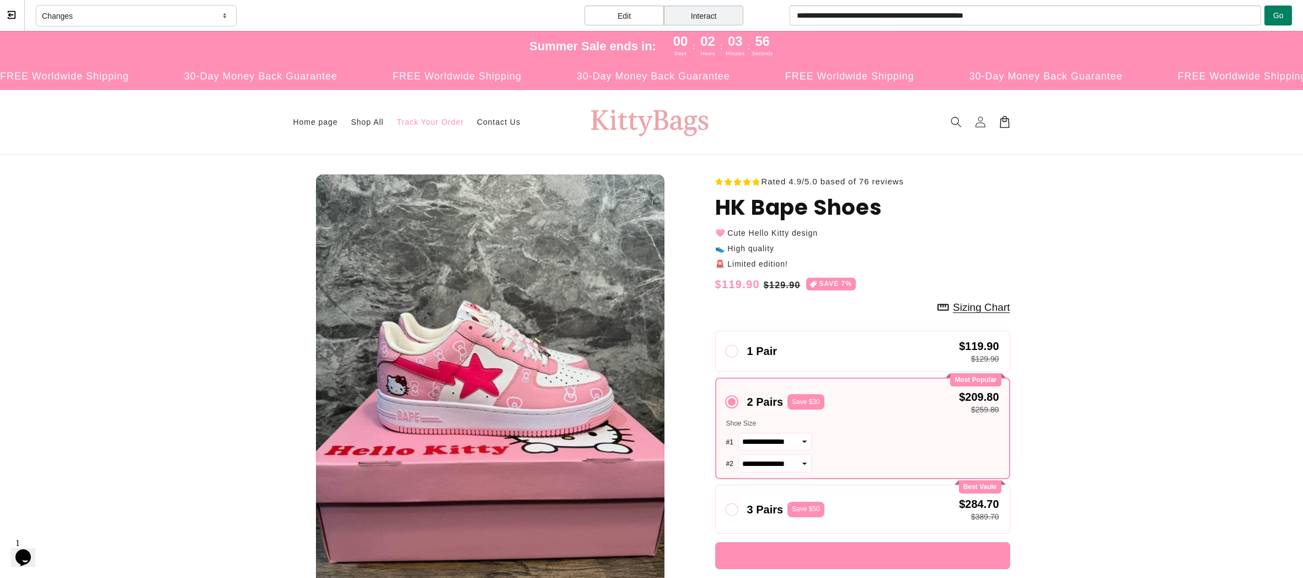
click at [419, 122] on span "Track Your Order" at bounding box center [430, 122] width 67 height 10
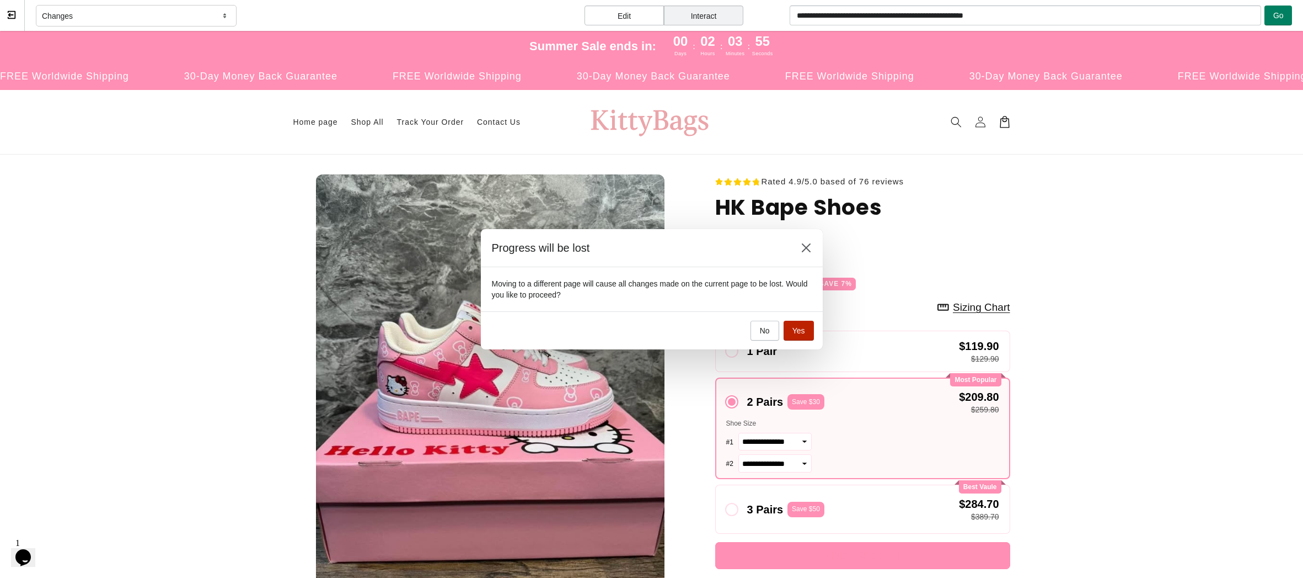
click at [794, 329] on span "Yes" at bounding box center [799, 330] width 13 height 9
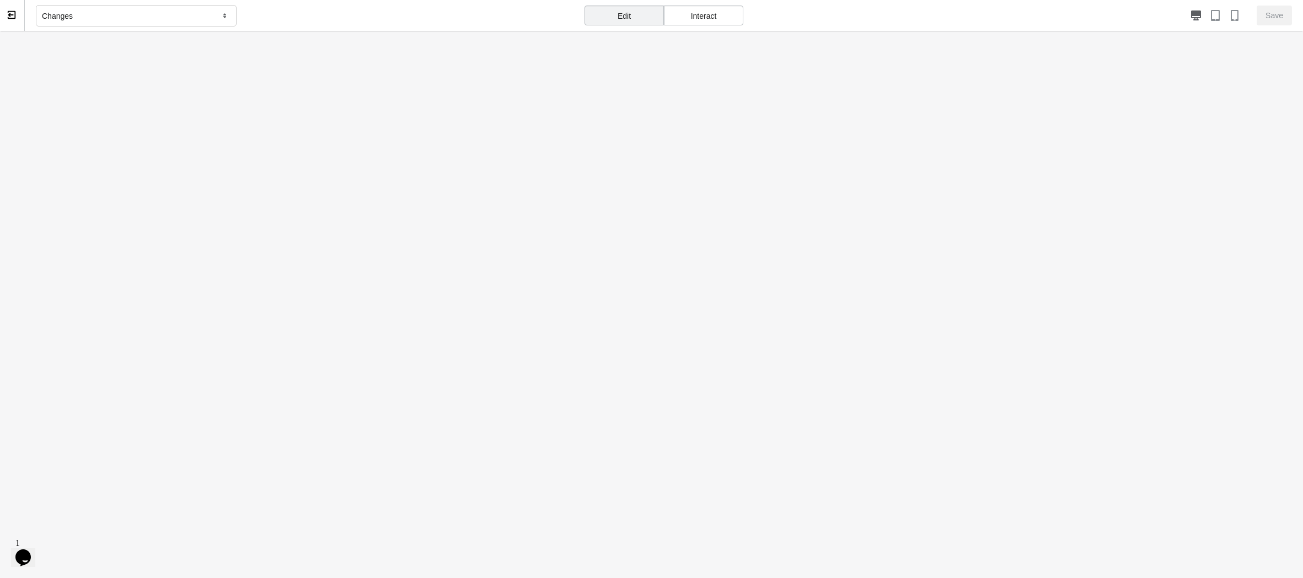
scroll to position [4, 0]
click at [11, 9] on icon at bounding box center [12, 11] width 10 height 10
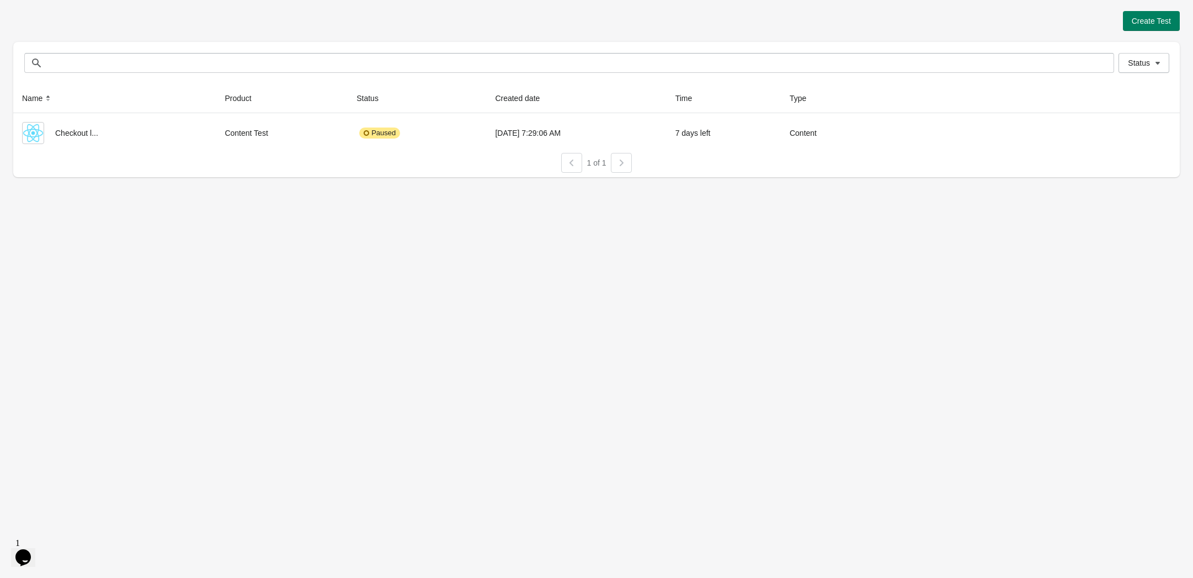
click at [1077, 318] on div "Create Test Status Status Name Product Status Created date Time Type Checkout l…" at bounding box center [596, 289] width 1193 height 578
click at [687, 270] on div "Create Test Status Status Name Product Status Created date Time Type Checkout l…" at bounding box center [596, 289] width 1193 height 578
